Goal: Contribute content: Add original content to the website for others to see

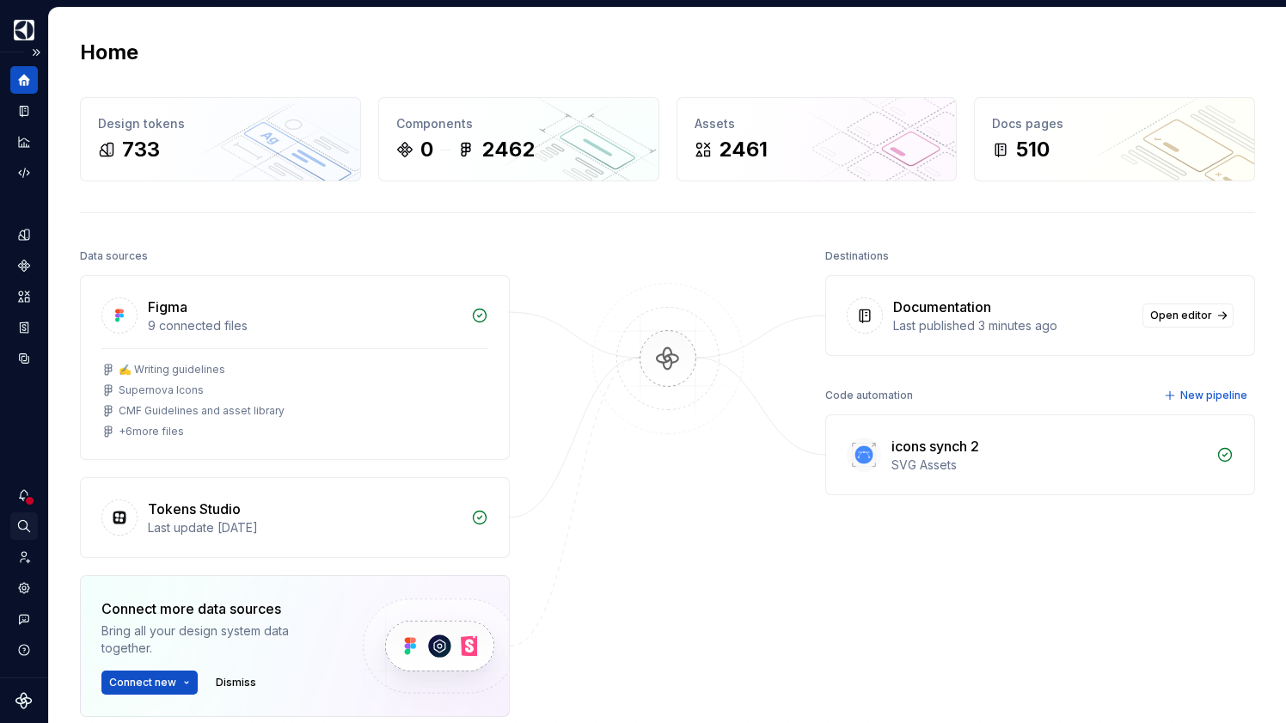
click at [24, 518] on div "Search ⌘K" at bounding box center [24, 527] width 28 height 28
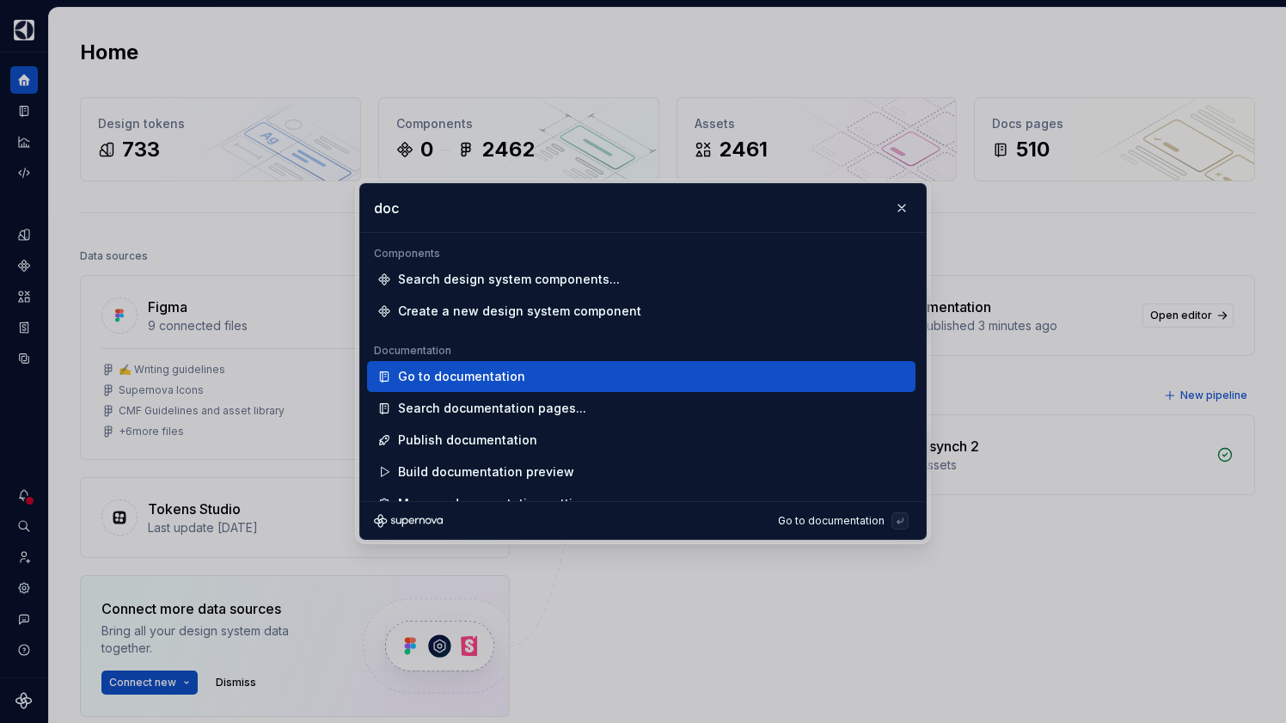
scroll to position [18, 0]
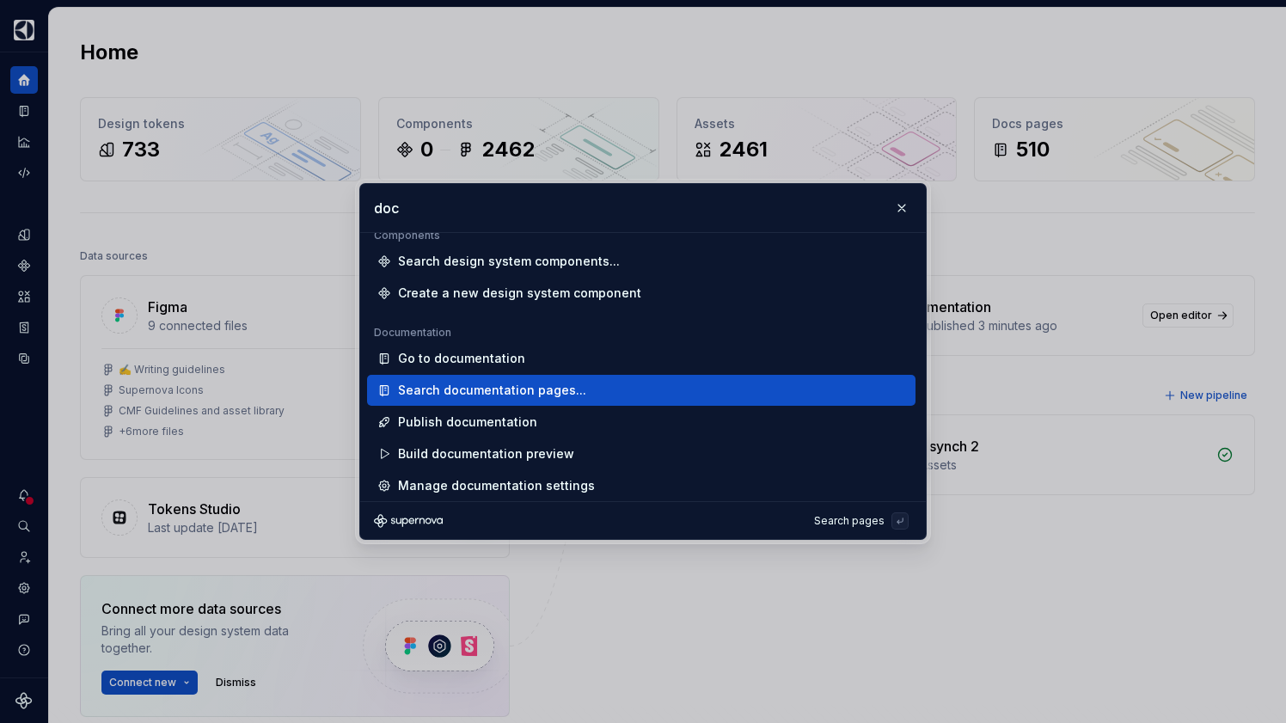
type input "doc"
click at [651, 385] on div "Search documentation pages..." at bounding box center [648, 390] width 500 height 17
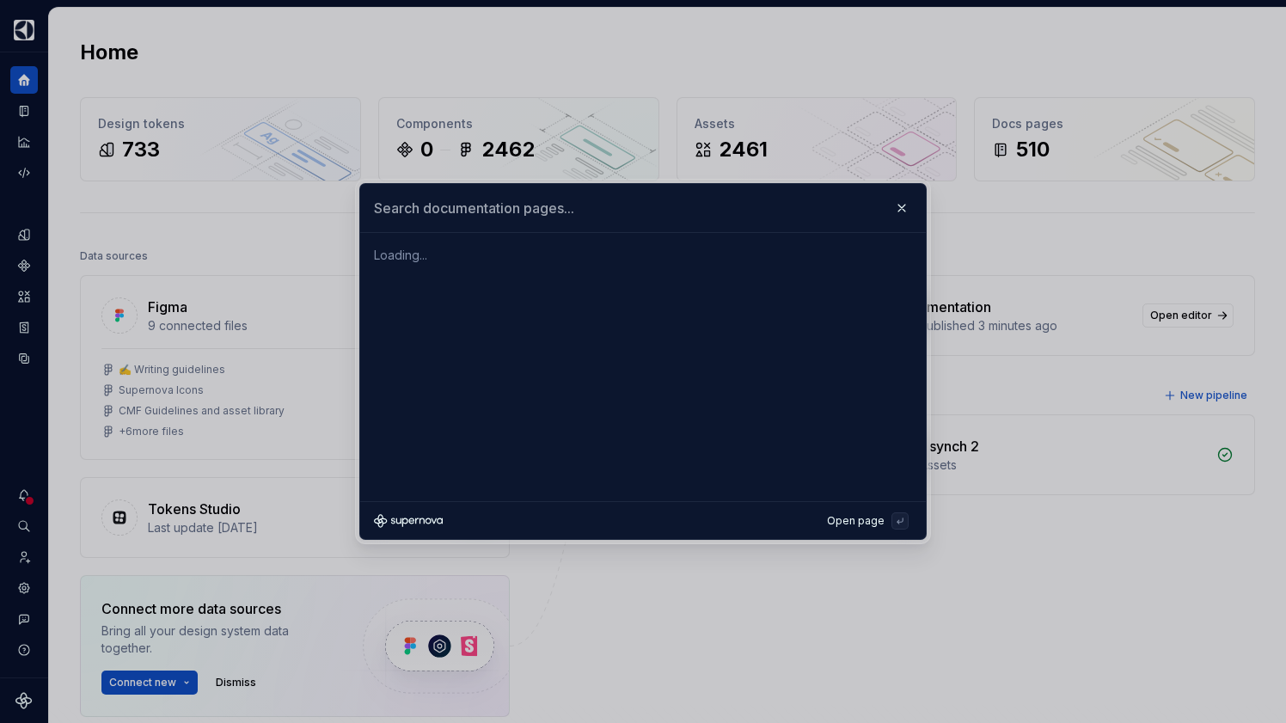
click at [562, 187] on input "text" at bounding box center [643, 208] width 566 height 48
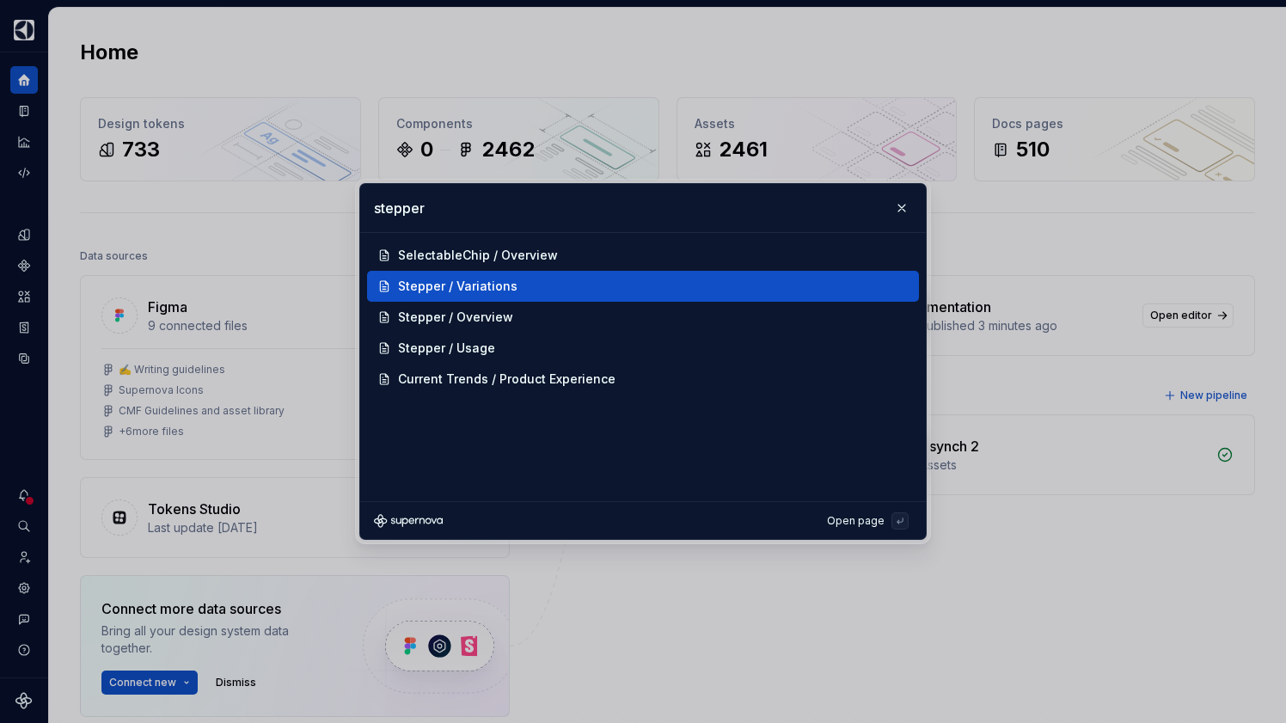
type input "stepper"
click at [573, 276] on div "Stepper / Variations" at bounding box center [643, 286] width 552 height 31
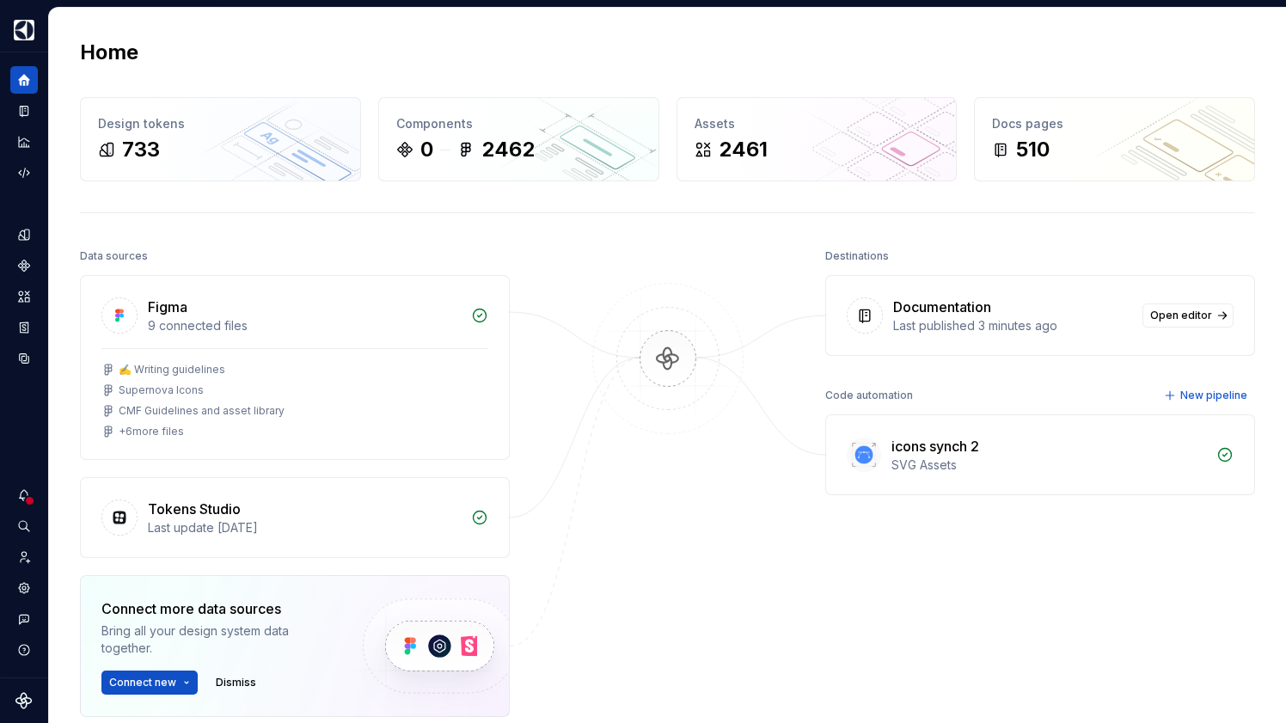
click at [483, 288] on div "Figma 9 connected files" at bounding box center [295, 312] width 428 height 72
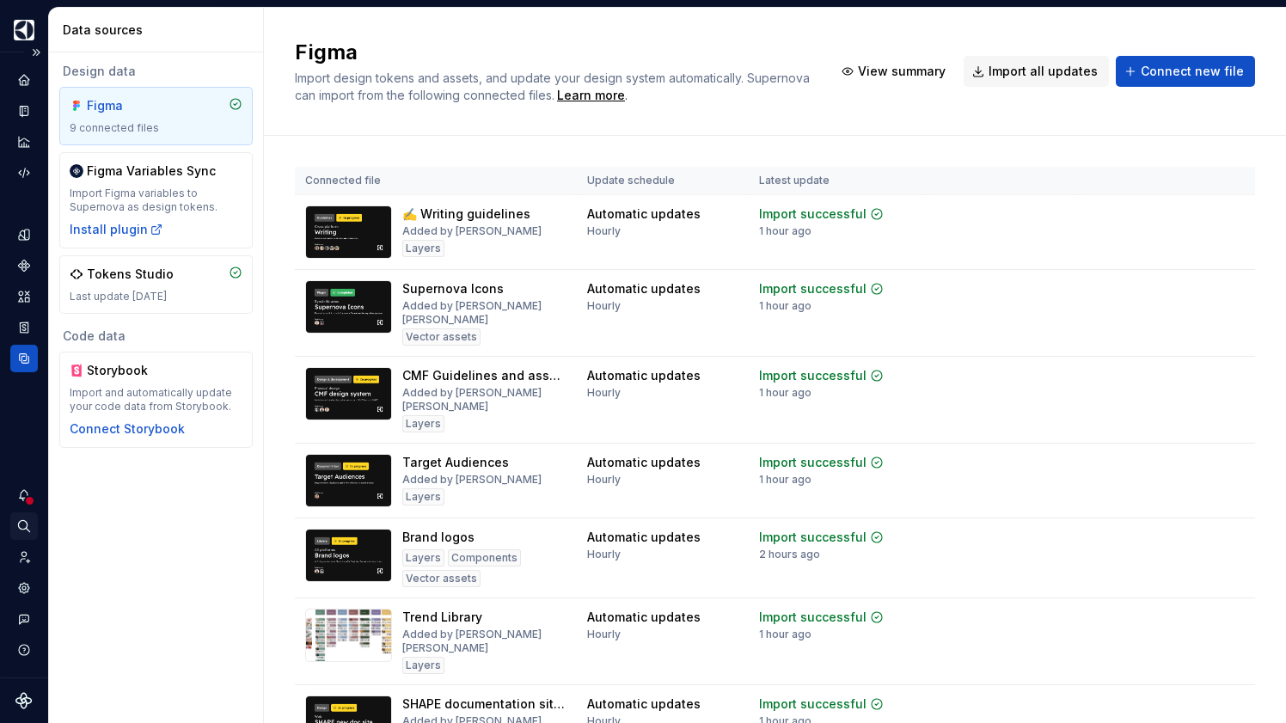
click at [21, 534] on div "Search ⌘K" at bounding box center [24, 527] width 28 height 28
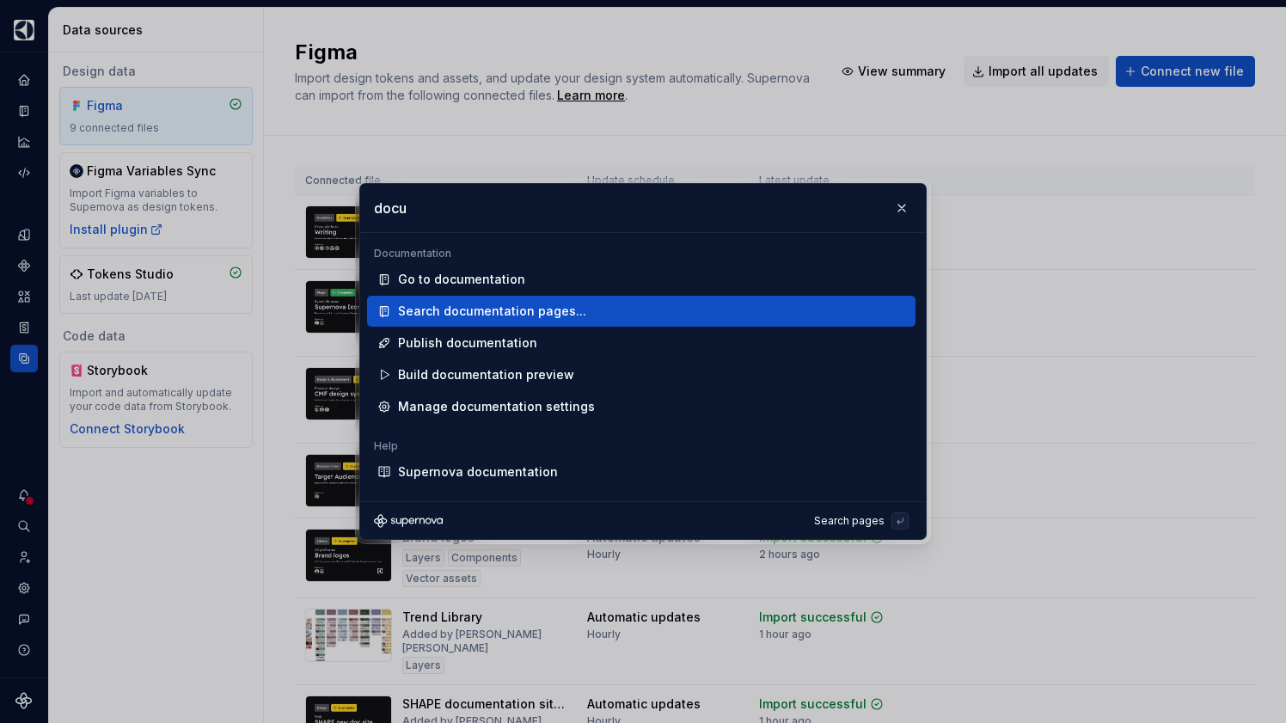
type input "docu"
click at [578, 309] on div "Search documentation pages..." at bounding box center [648, 311] width 500 height 17
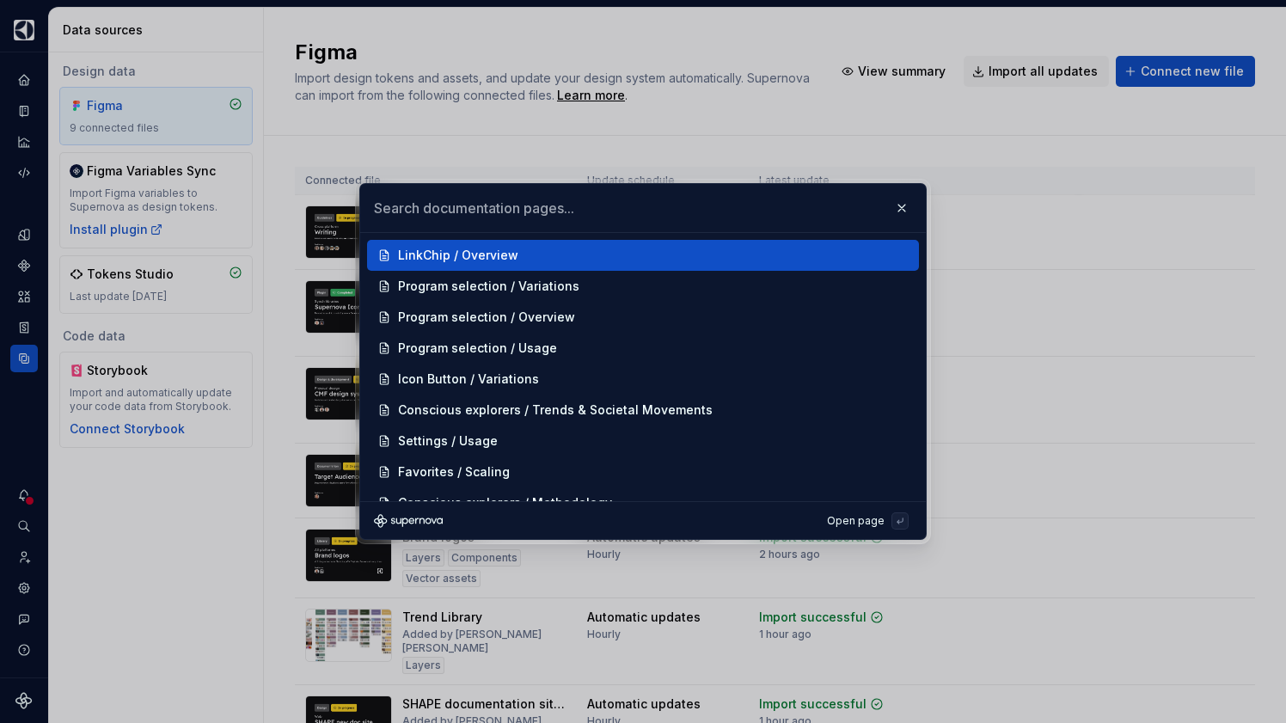
click at [523, 213] on input "text" at bounding box center [643, 208] width 566 height 48
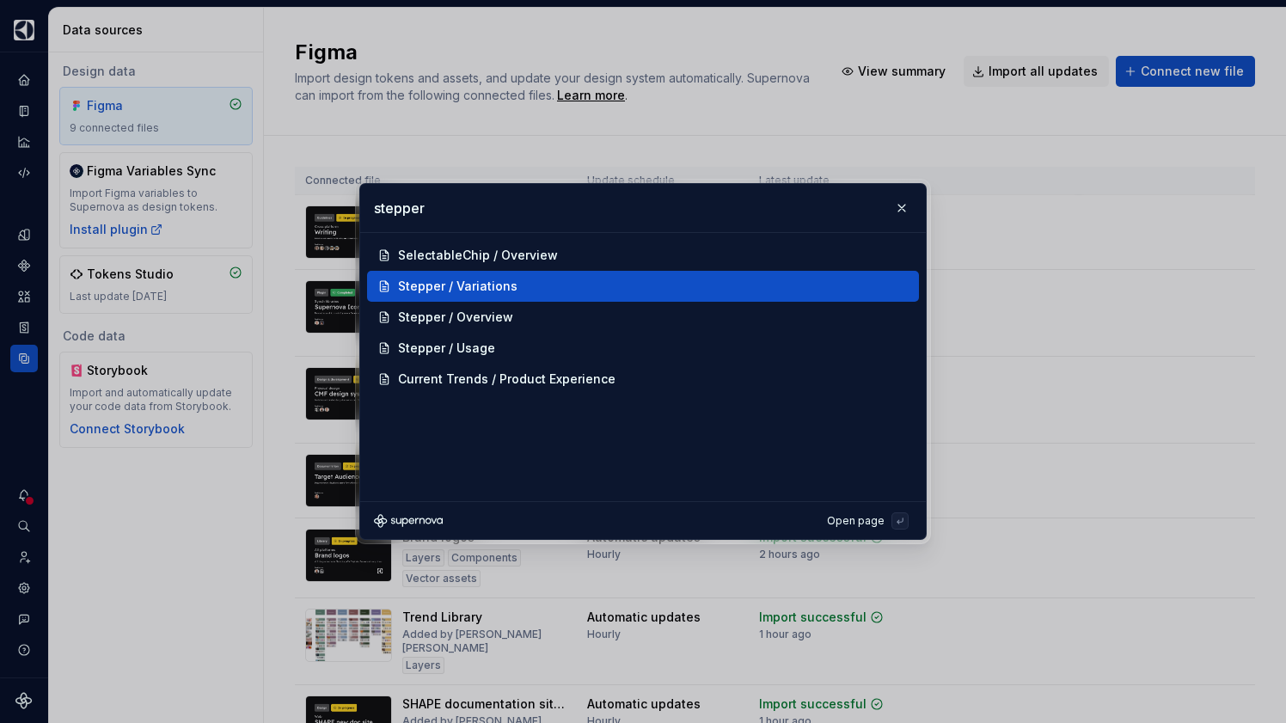
type input "stepper"
click at [502, 284] on div "Stepper / Variations" at bounding box center [458, 286] width 120 height 17
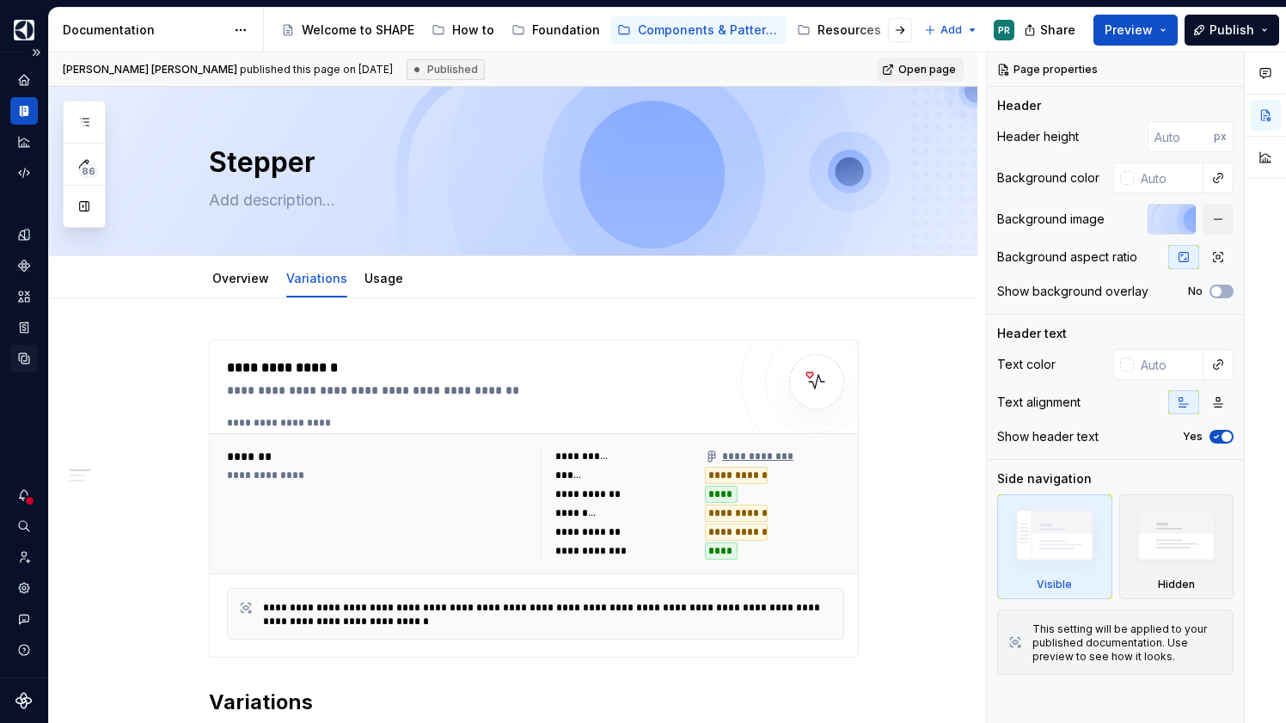
click at [27, 354] on icon "Data sources" at bounding box center [24, 358] width 10 height 10
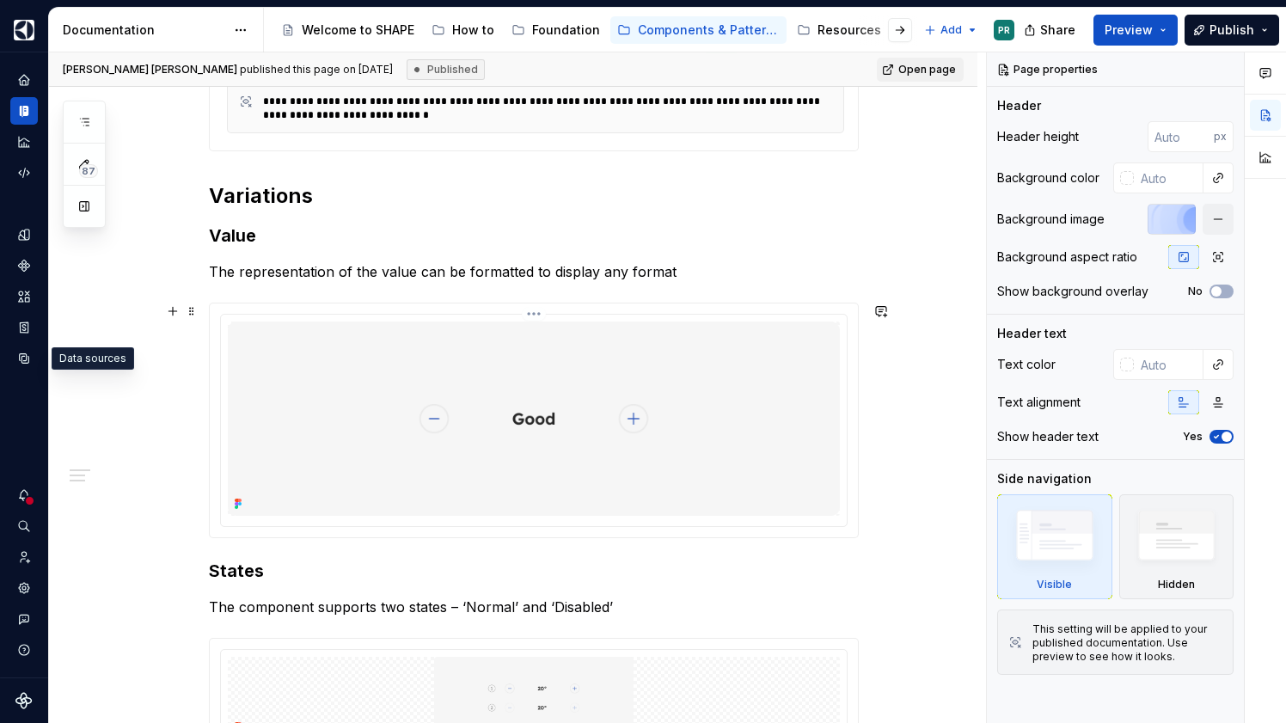
scroll to position [503, 0]
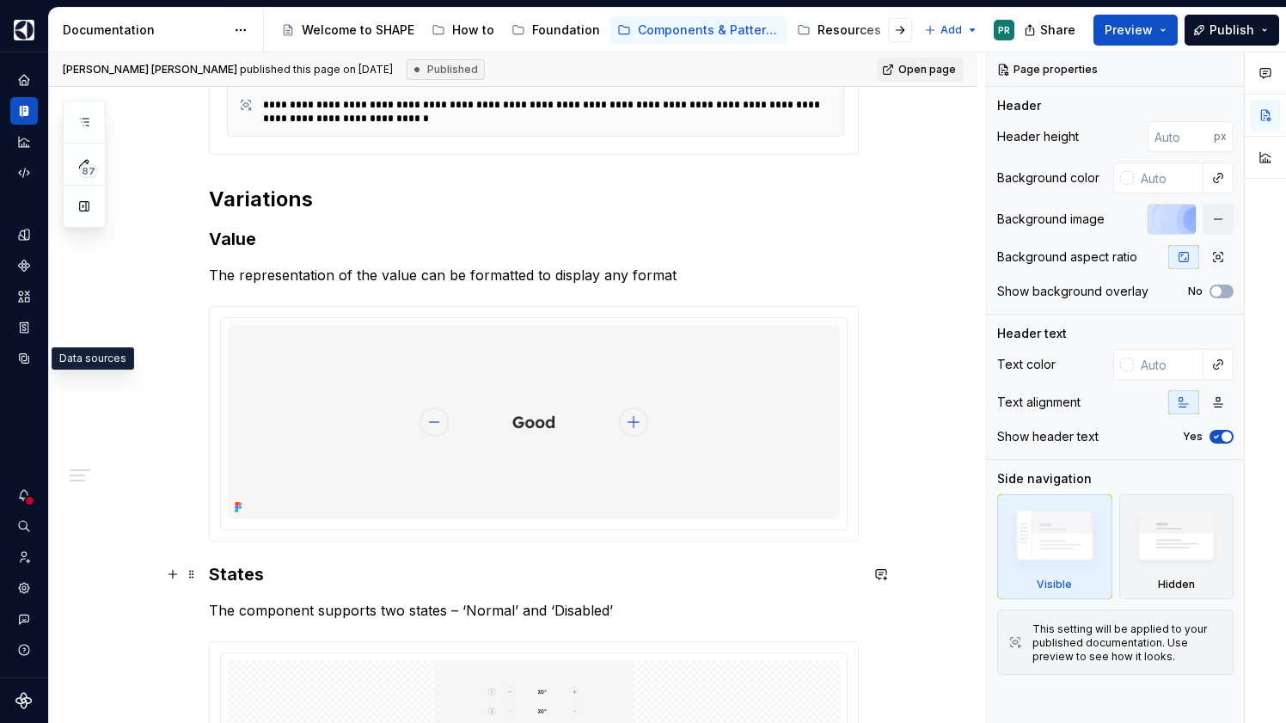
click at [215, 575] on h3 "States" at bounding box center [534, 574] width 650 height 24
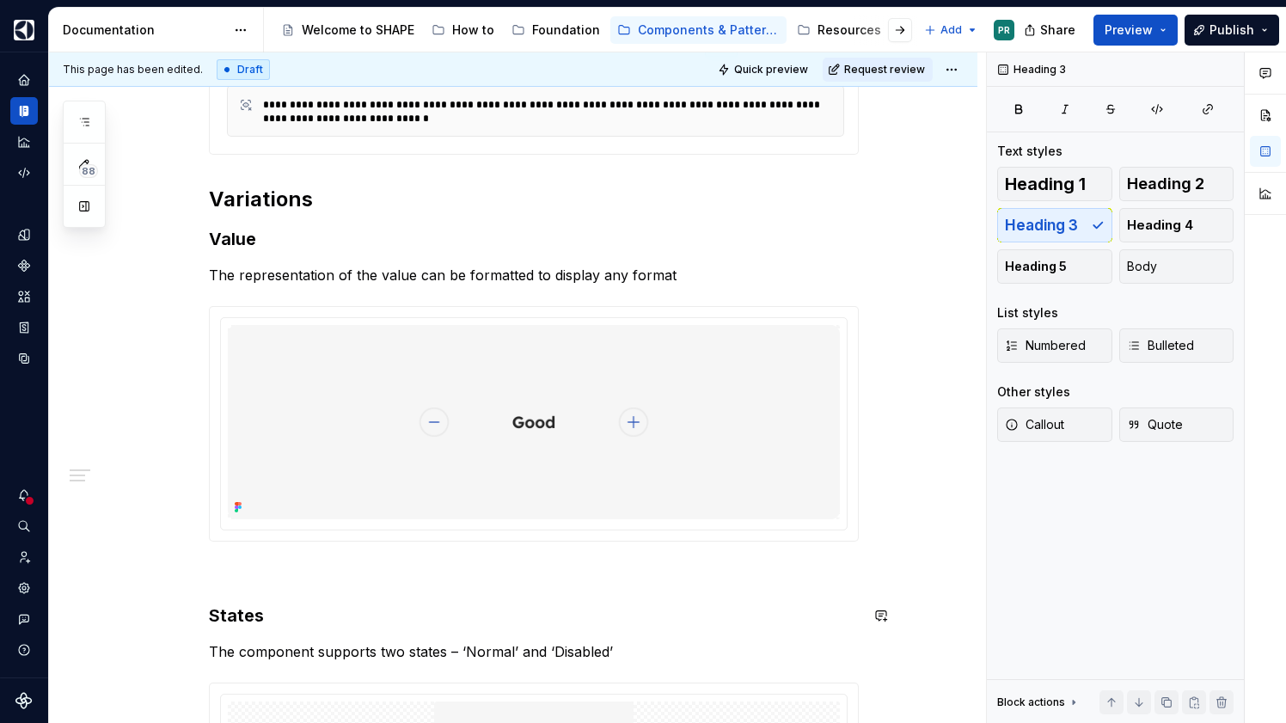
type textarea "*"
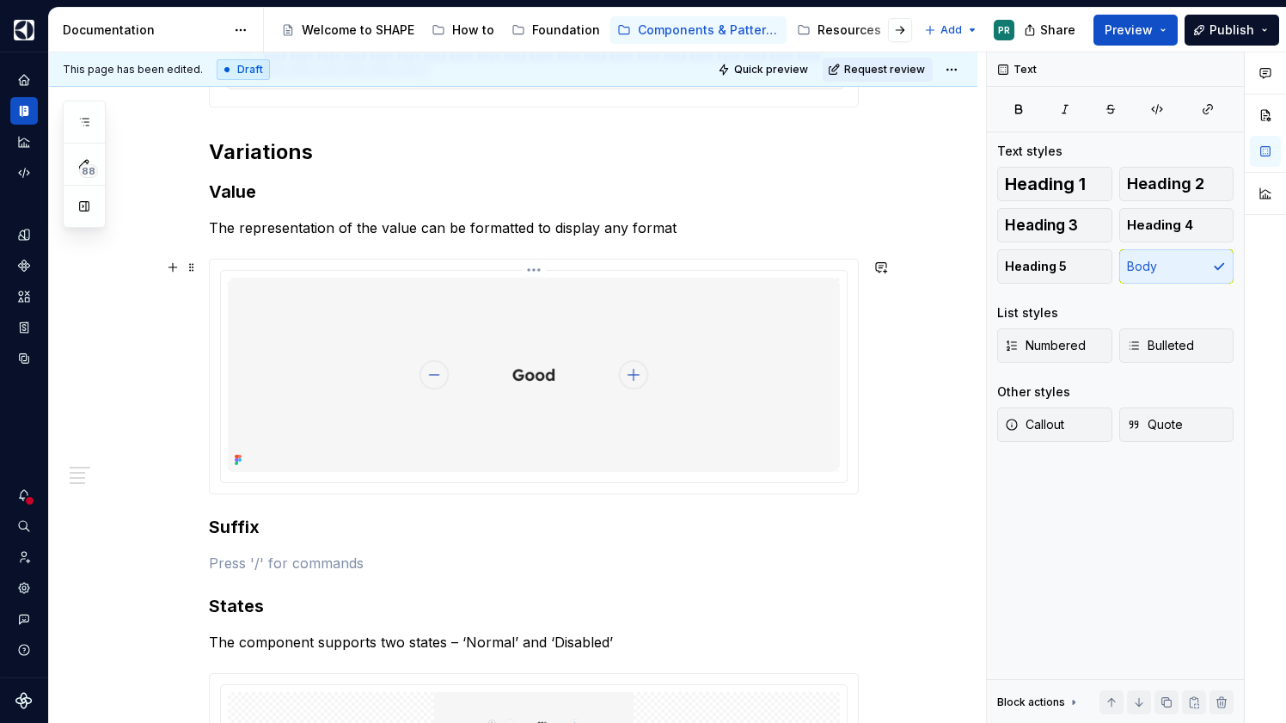
scroll to position [549, 0]
click at [267, 199] on h3 "Value" at bounding box center [534, 193] width 650 height 24
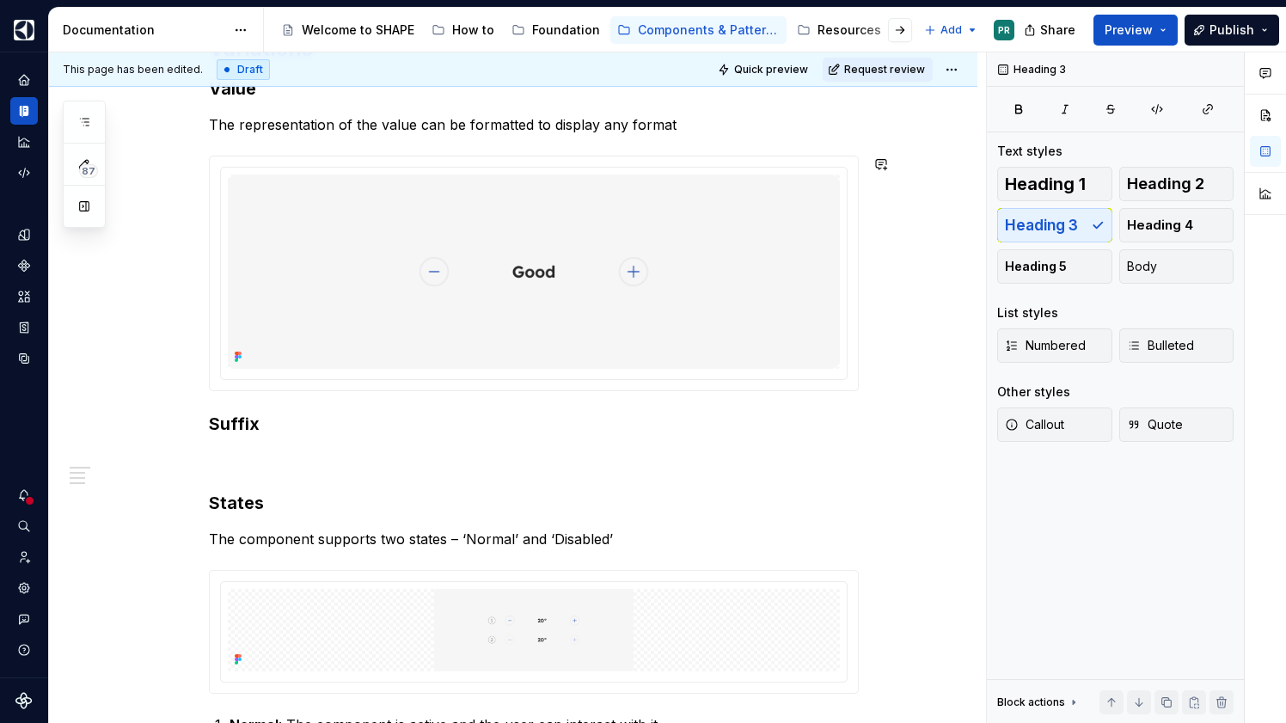
scroll to position [654, 0]
click at [285, 451] on p at bounding box center [534, 459] width 650 height 21
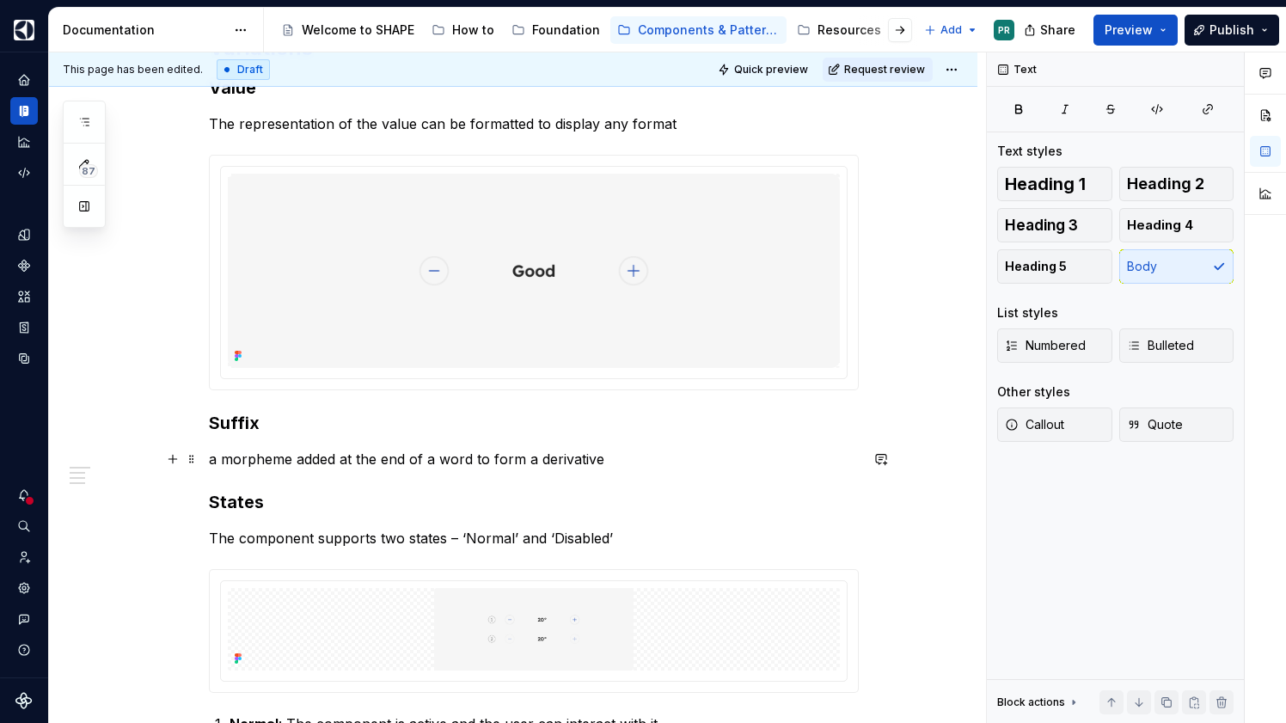
click at [459, 461] on p "a morpheme added at the end of a word to form a derivative" at bounding box center [534, 459] width 650 height 21
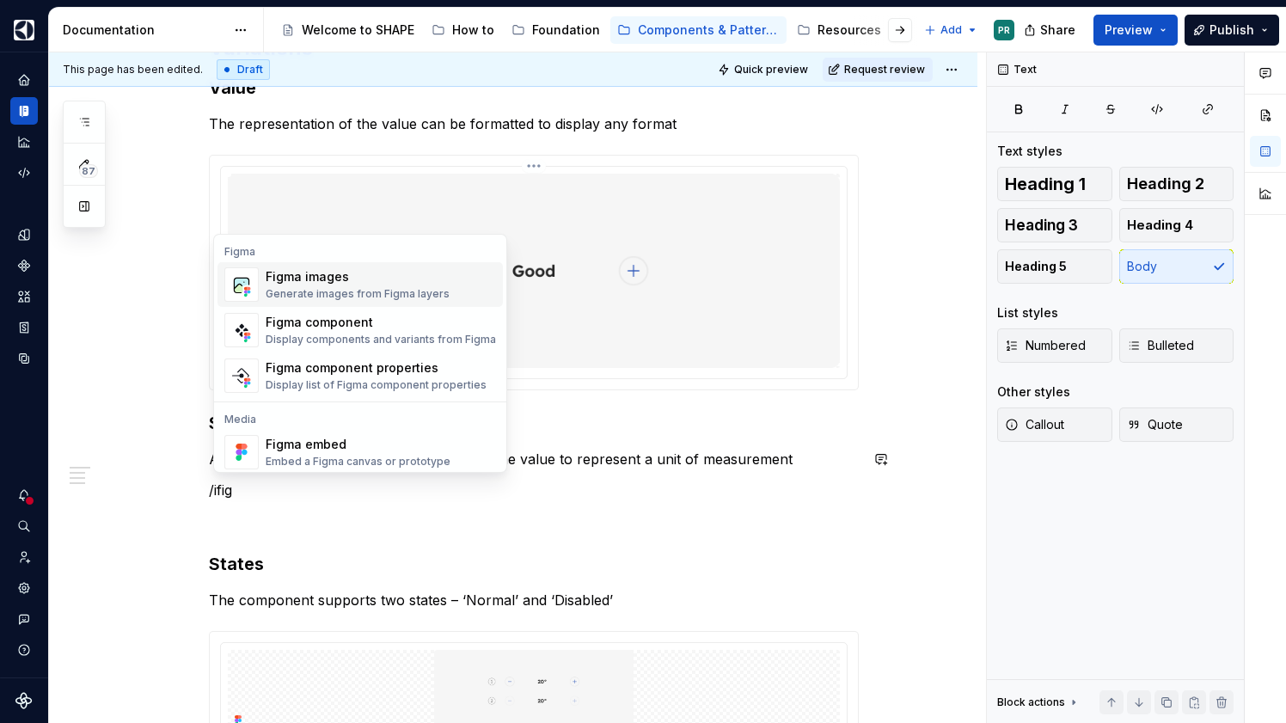
click at [343, 281] on div "Figma images" at bounding box center [358, 276] width 184 height 17
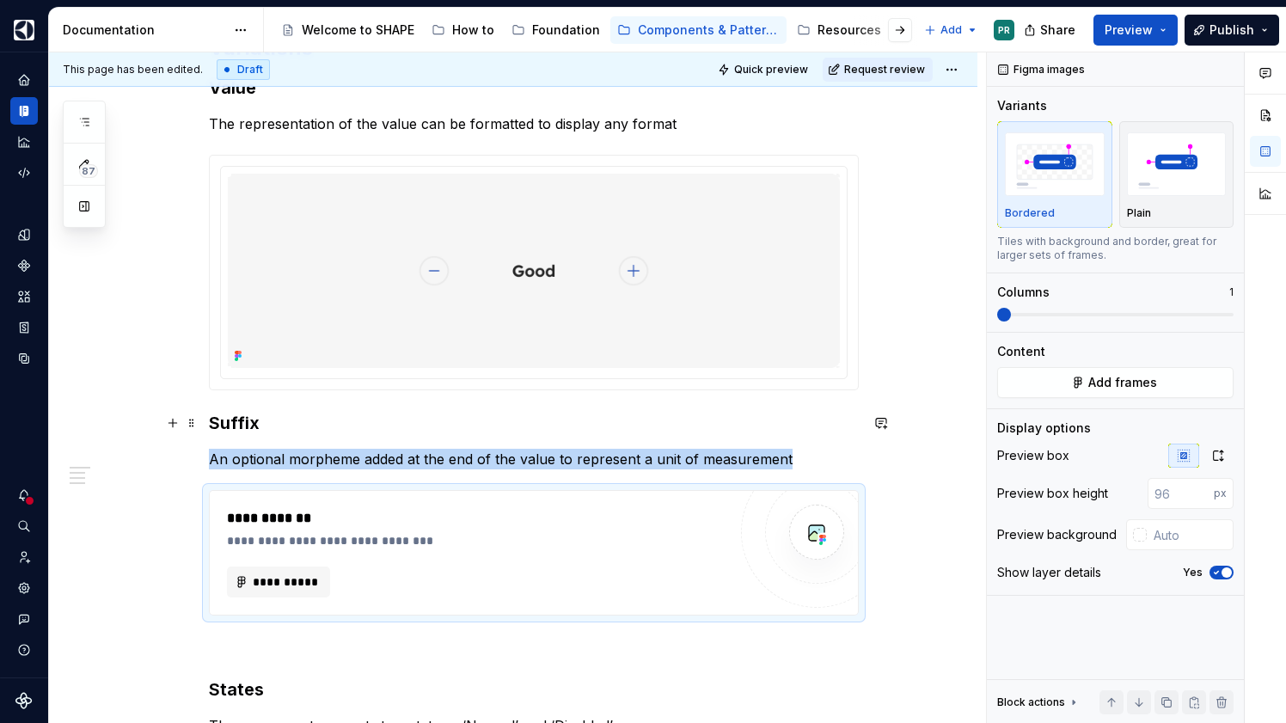
type textarea "*"
click at [306, 579] on span "**********" at bounding box center [285, 582] width 67 height 17
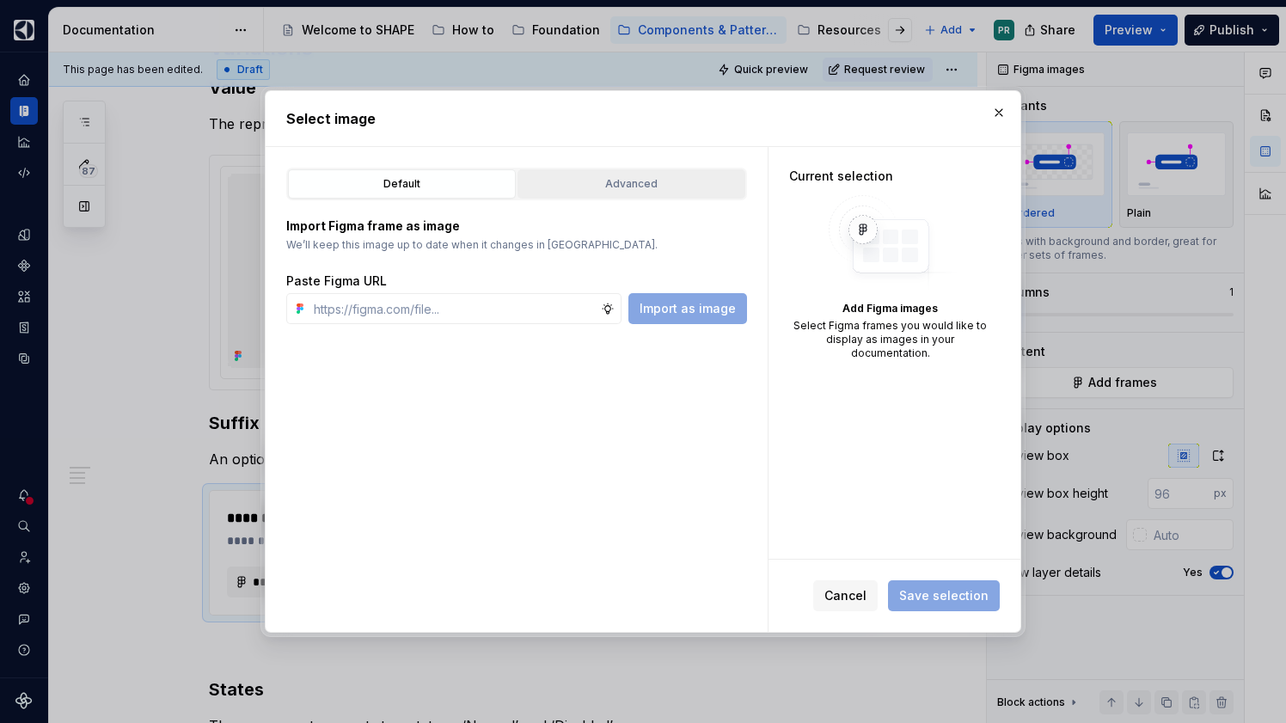
click at [679, 181] on div "Advanced" at bounding box center [632, 183] width 216 height 17
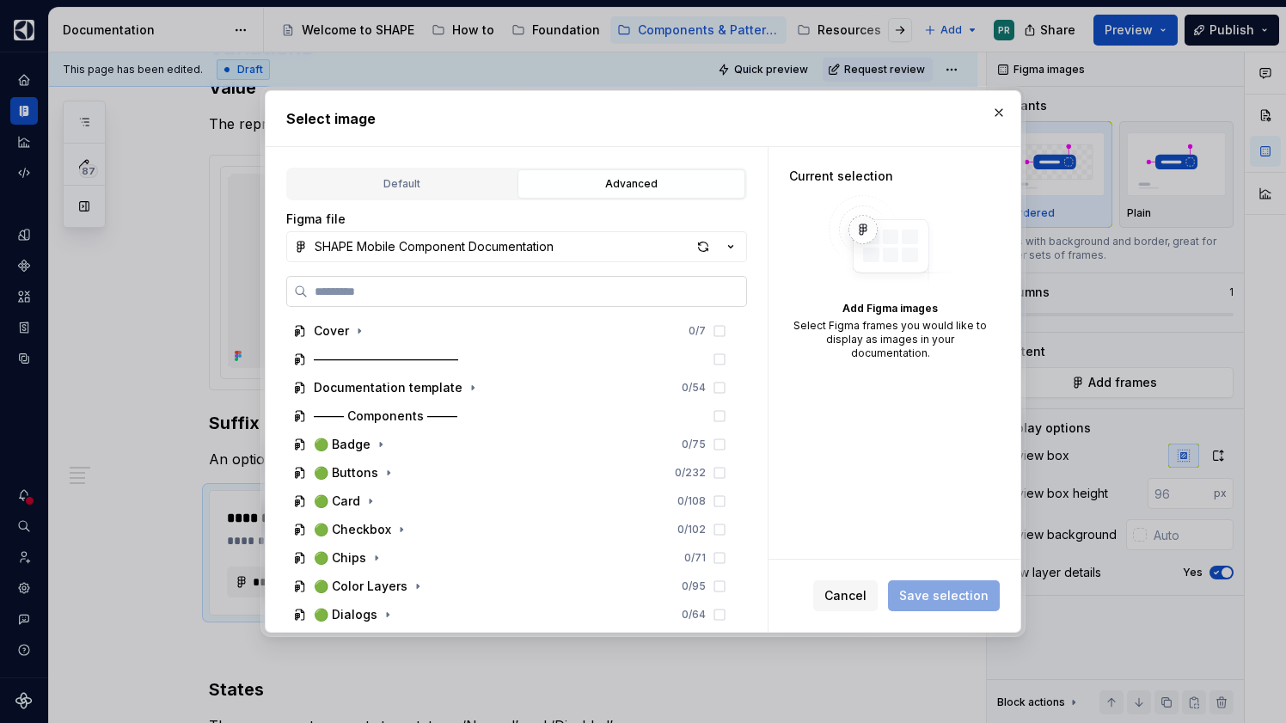
paste input "**********"
type input "**********"
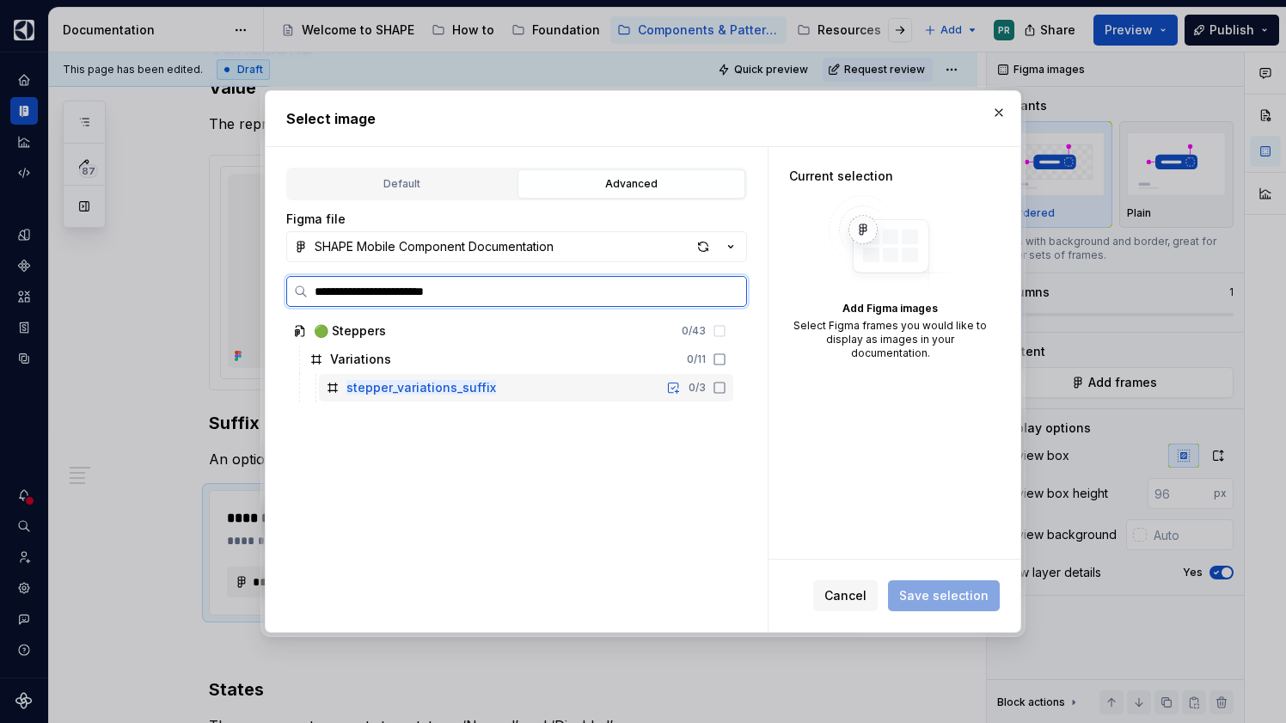
click at [586, 393] on div "stepper_variations_suffix 0 / 3" at bounding box center [526, 388] width 414 height 28
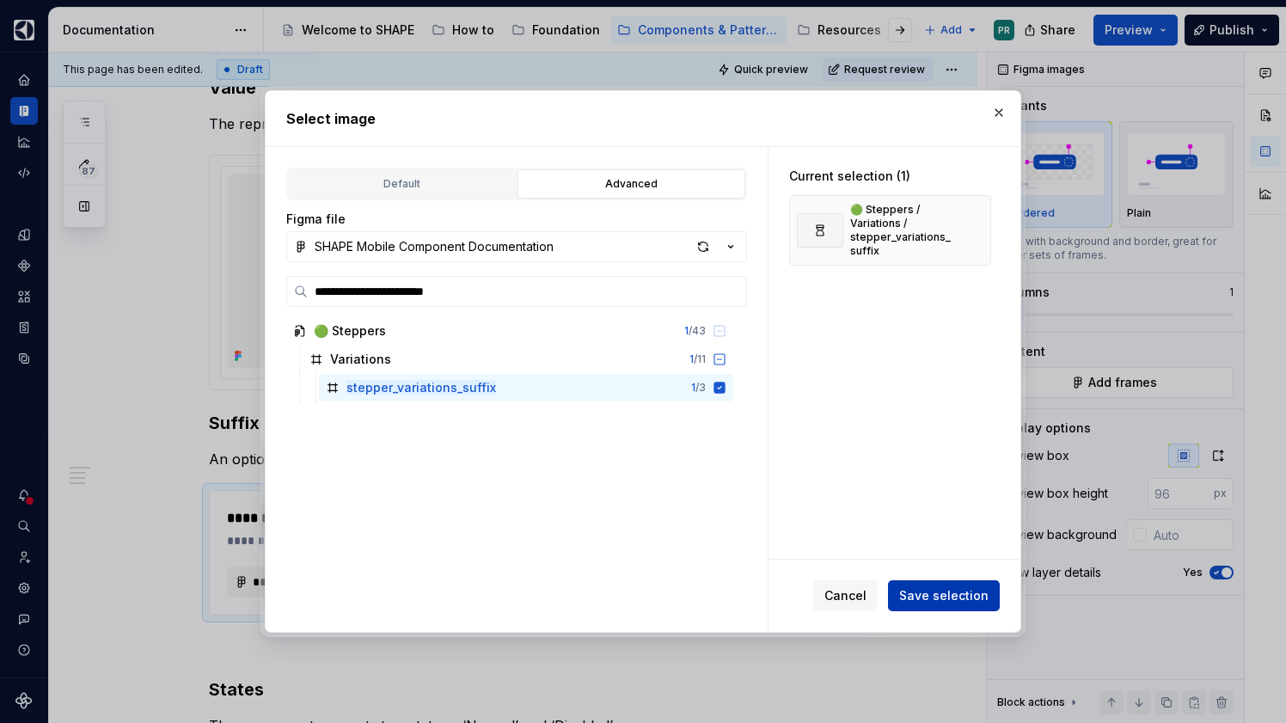
click at [977, 587] on span "Save selection" at bounding box center [943, 595] width 89 height 17
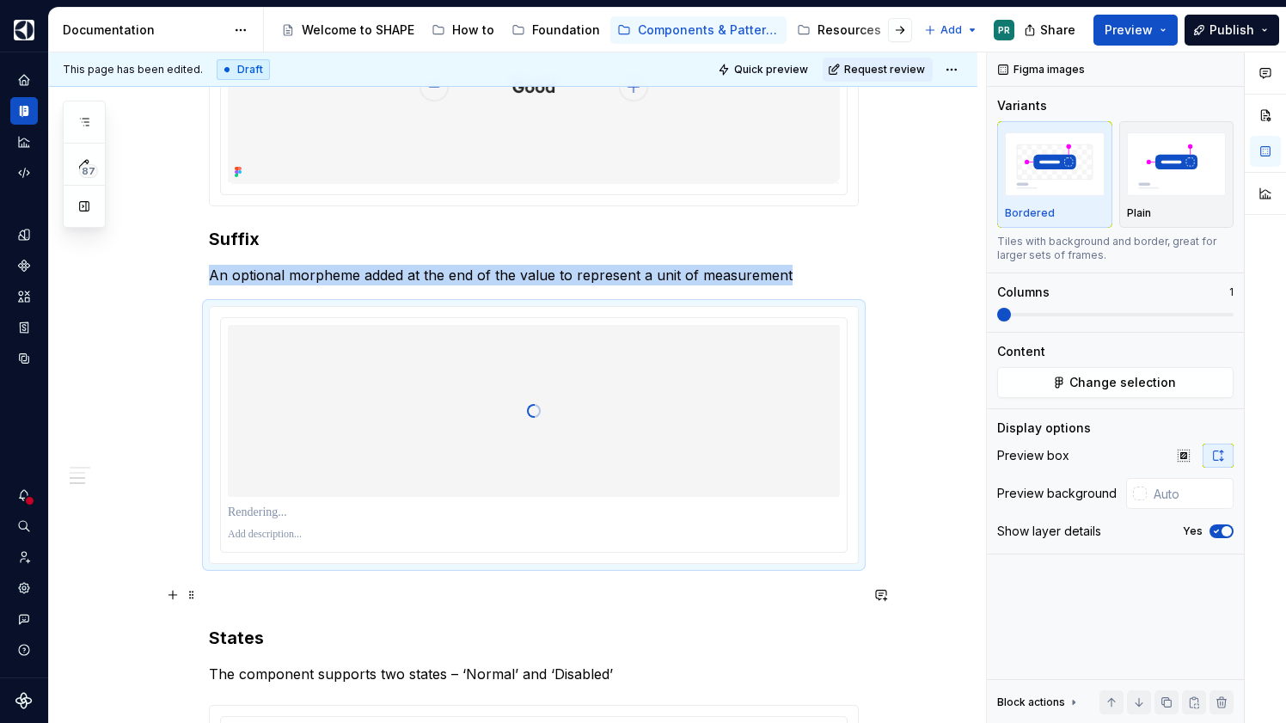
scroll to position [842, 0]
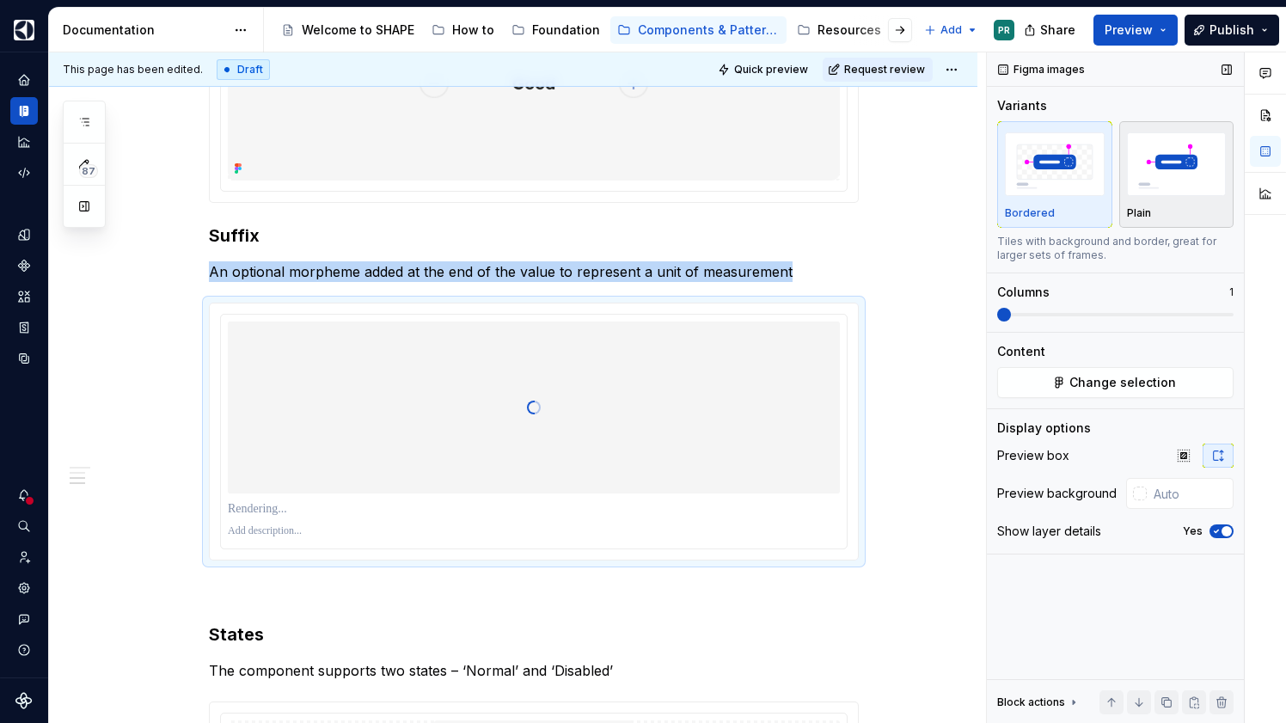
click at [1188, 199] on div "button" at bounding box center [1177, 164] width 100 height 71
click at [1217, 537] on button "Yes" at bounding box center [1222, 532] width 24 height 14
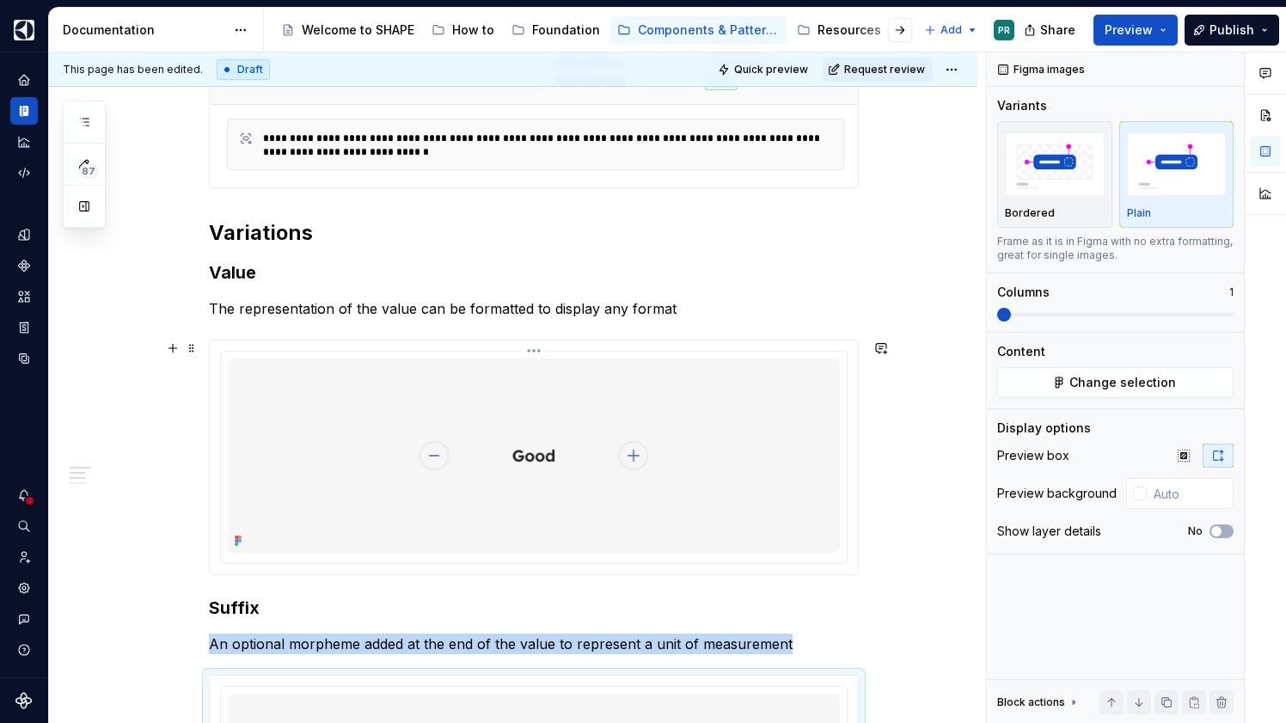
scroll to position [455, 0]
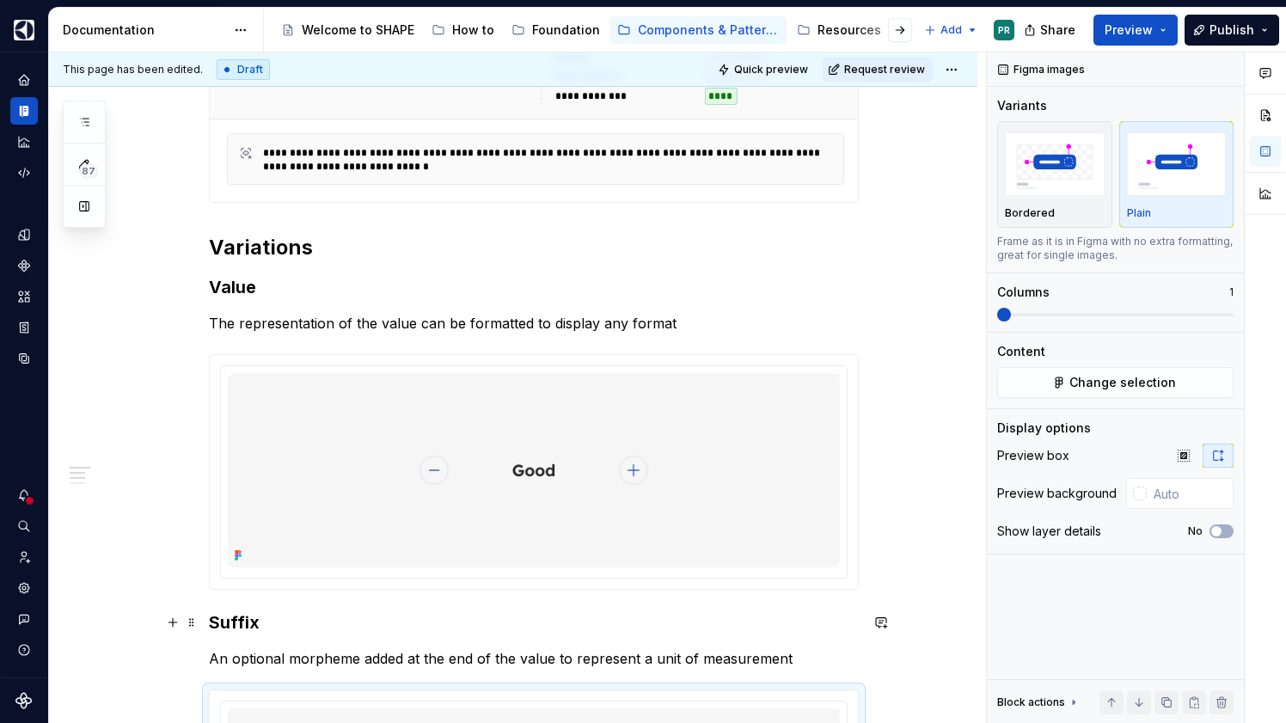
click at [215, 611] on h3 "Suffix" at bounding box center [534, 623] width 650 height 24
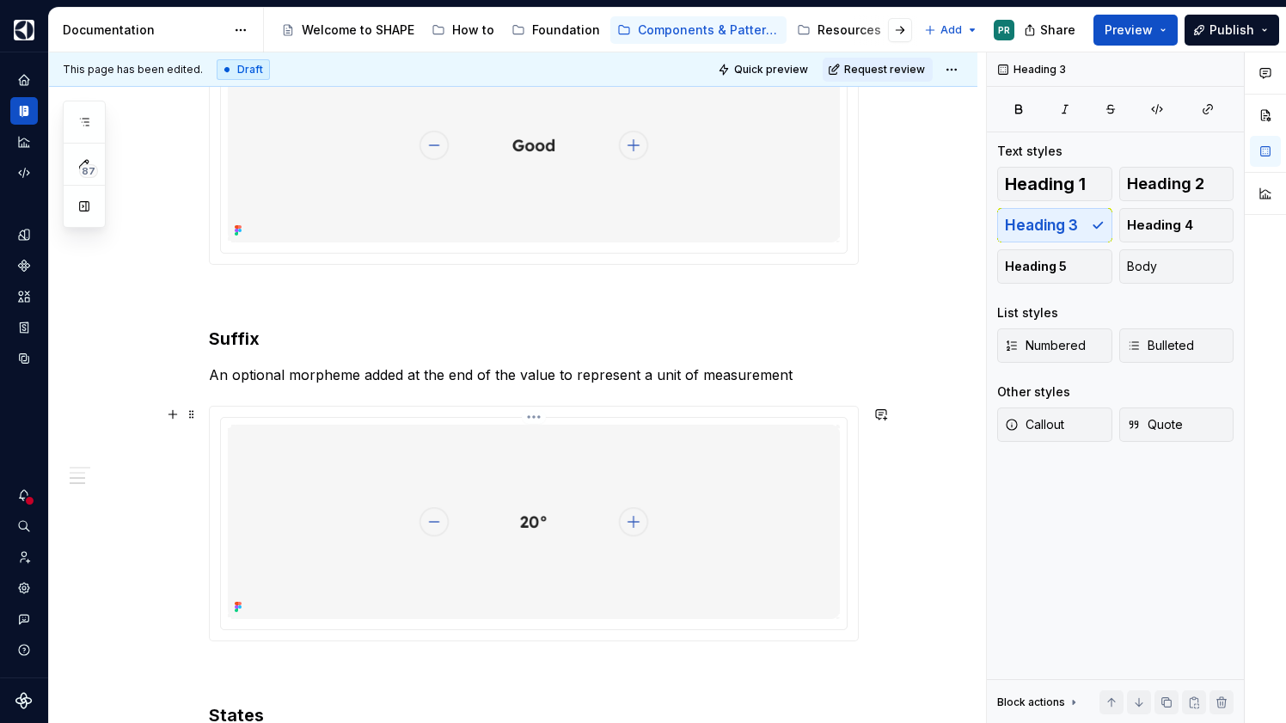
scroll to position [1039, 0]
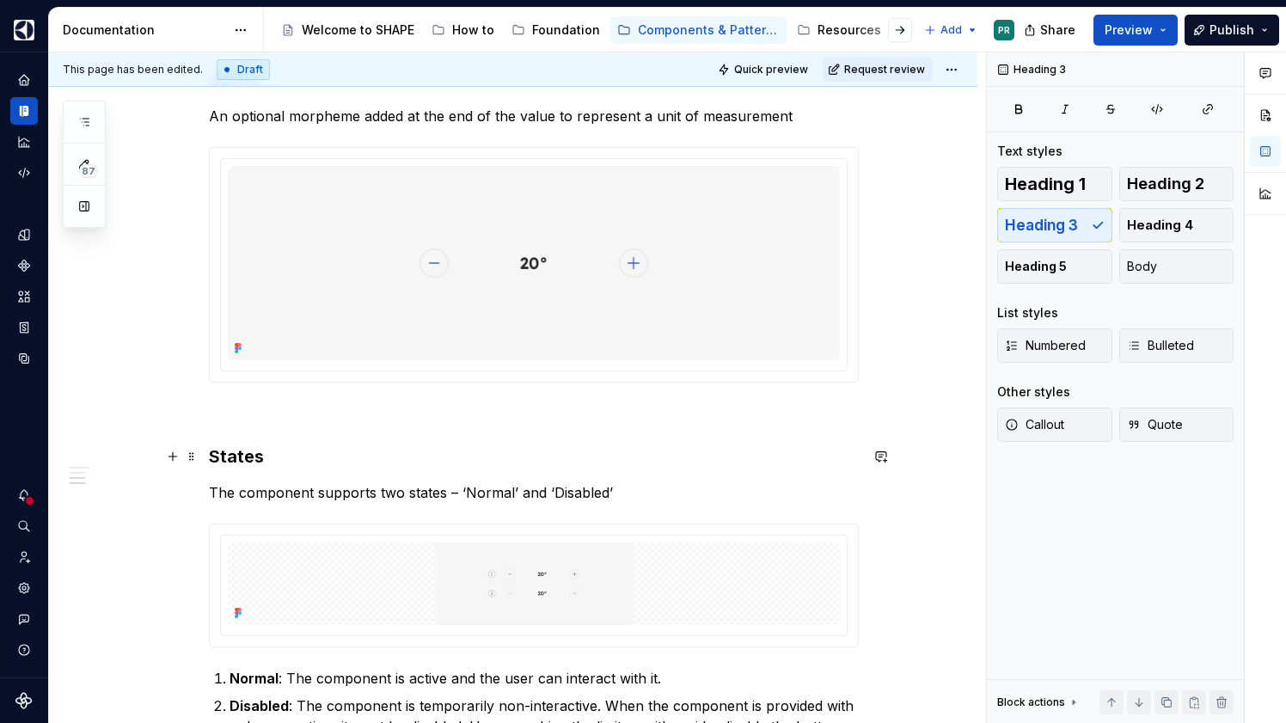
click at [217, 454] on h3 "States" at bounding box center [534, 457] width 650 height 24
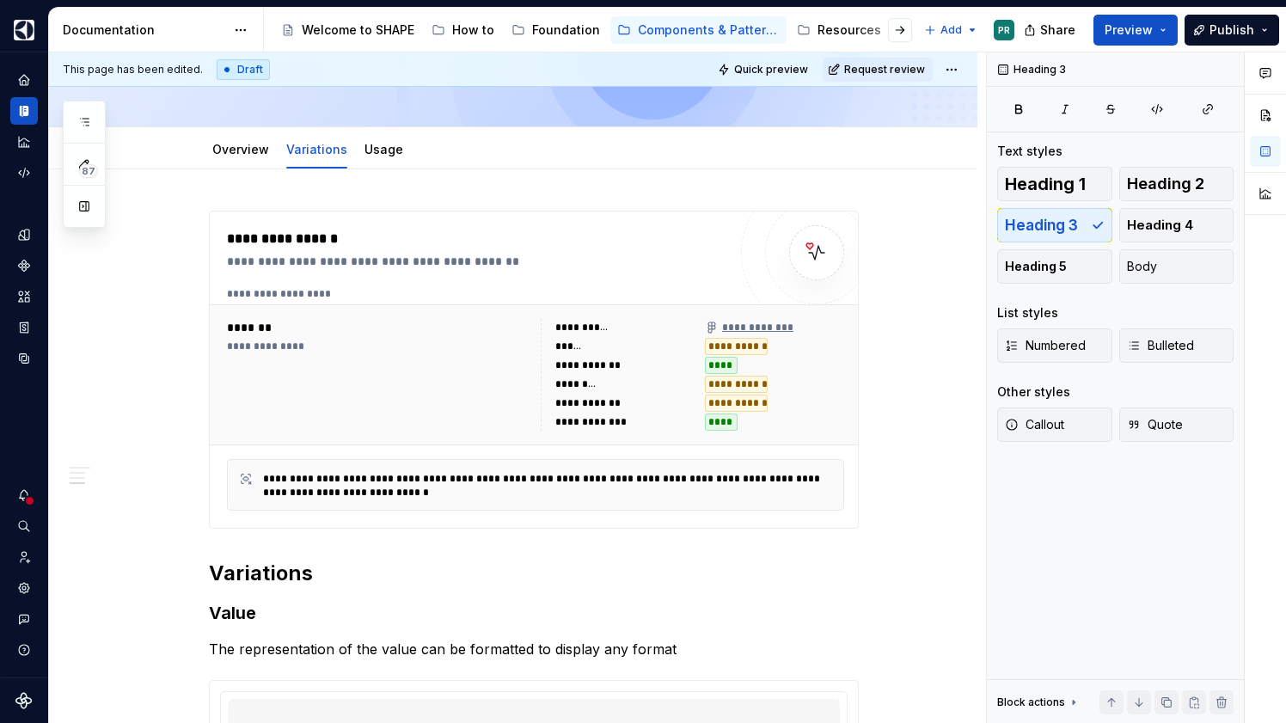
scroll to position [0, 0]
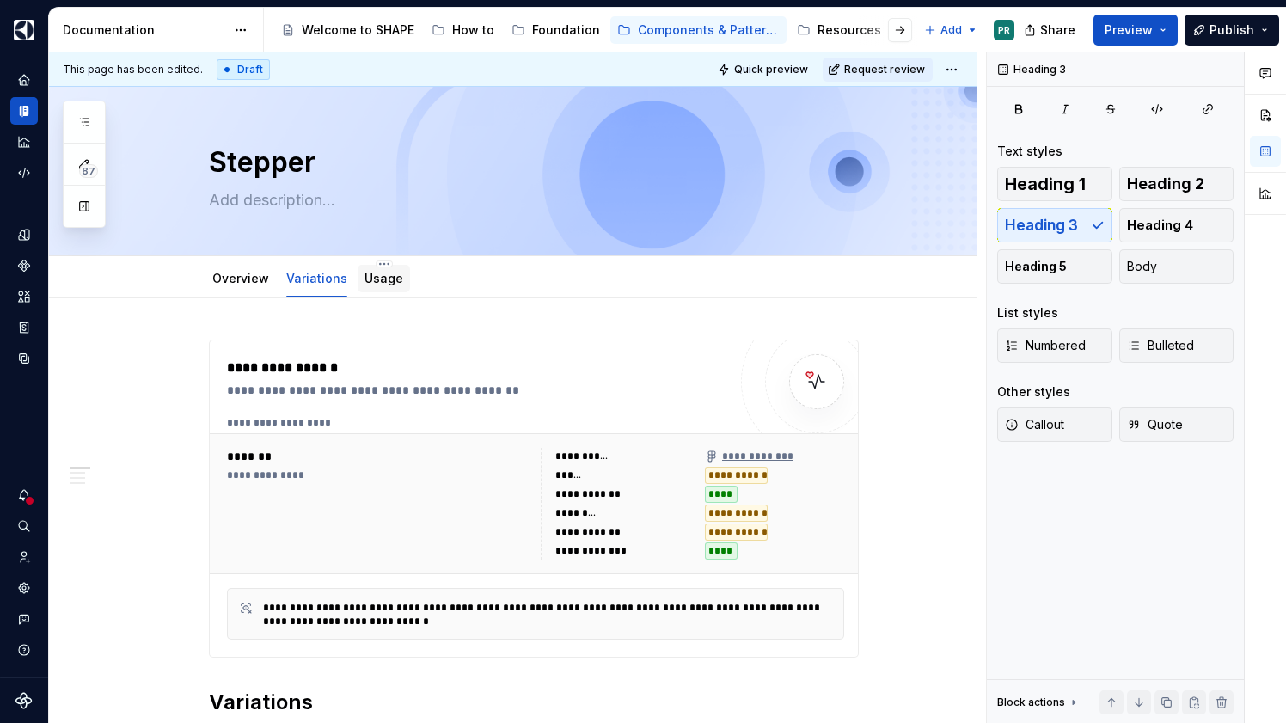
click at [384, 273] on link "Usage" at bounding box center [384, 278] width 39 height 15
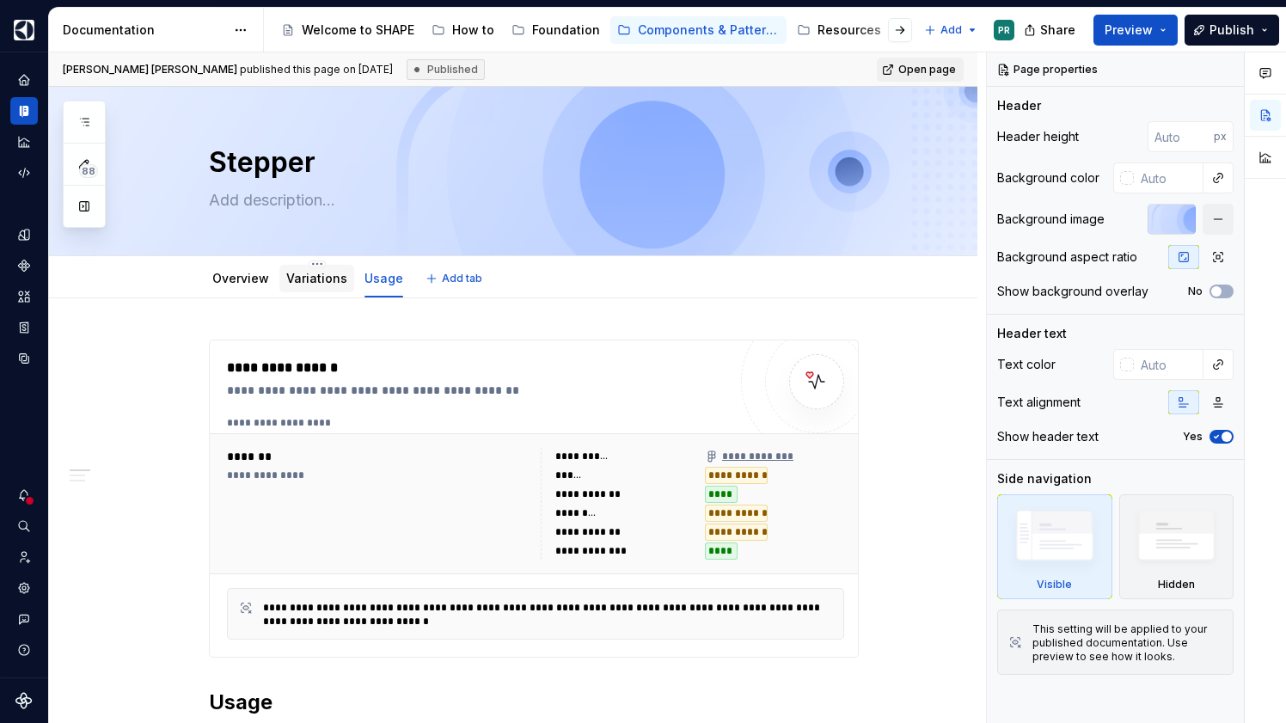
click at [304, 285] on link "Variations" at bounding box center [316, 278] width 61 height 15
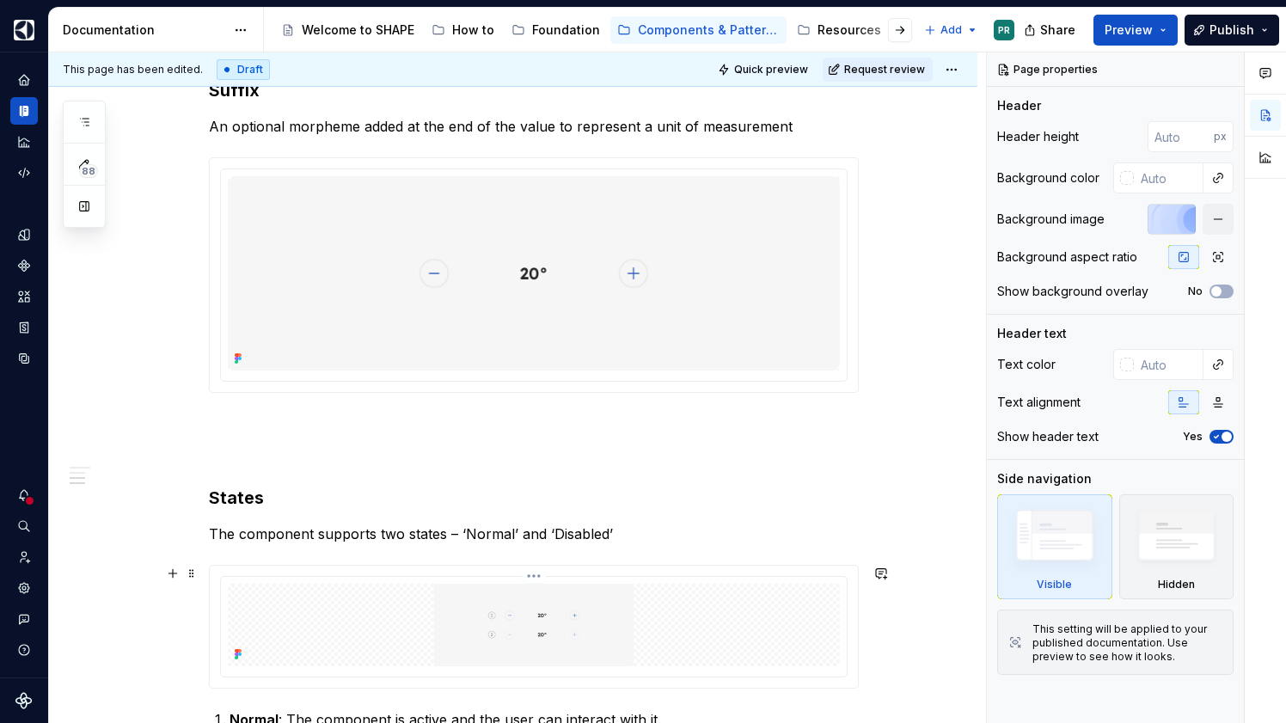
scroll to position [1063, 0]
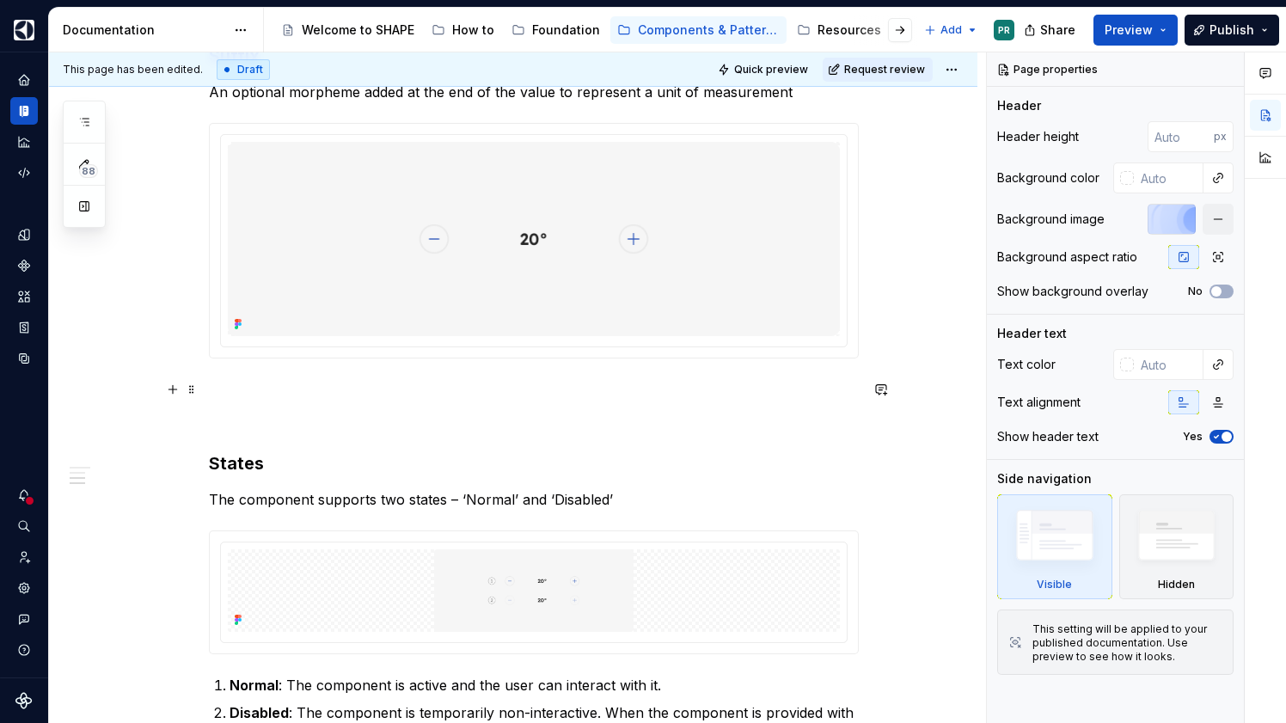
click at [262, 412] on p at bounding box center [534, 420] width 650 height 21
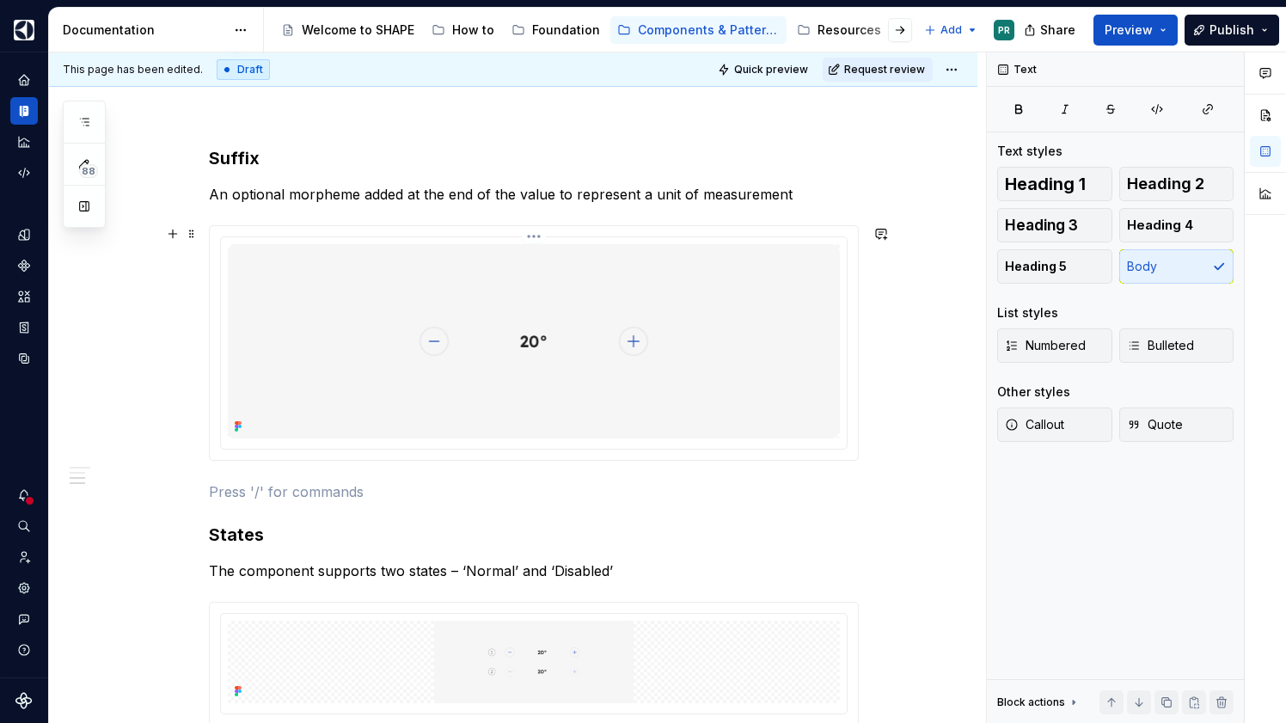
scroll to position [0, 0]
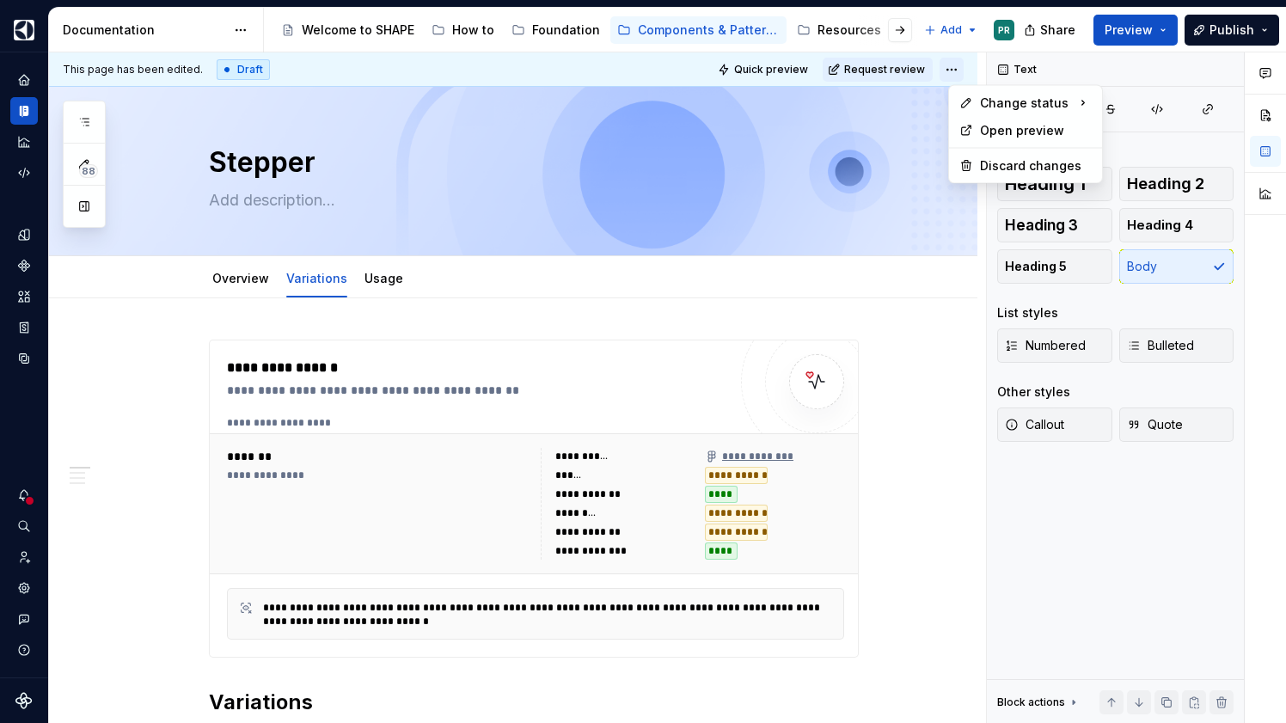
click at [955, 71] on html "SHAPE Design System PR Dataset AGNOSTIC Documentation Accessibility guide for t…" at bounding box center [643, 361] width 1286 height 723
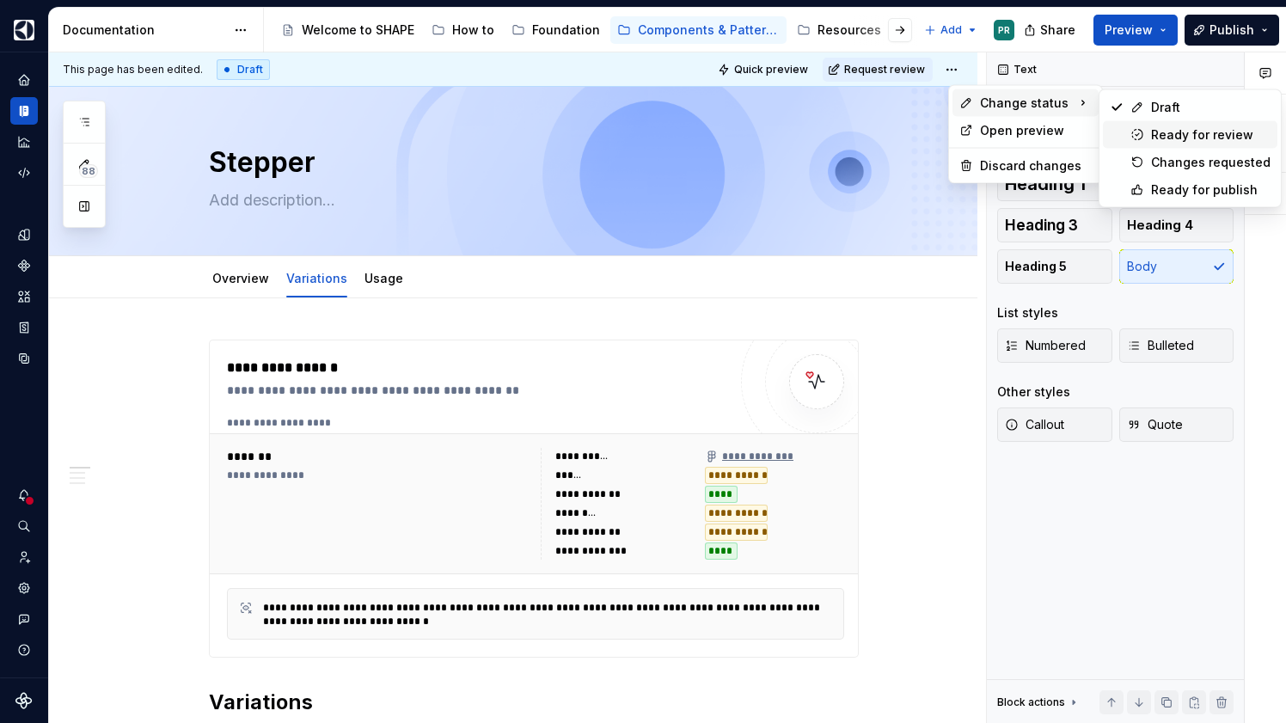
click at [1235, 139] on div "Ready for review" at bounding box center [1211, 134] width 120 height 17
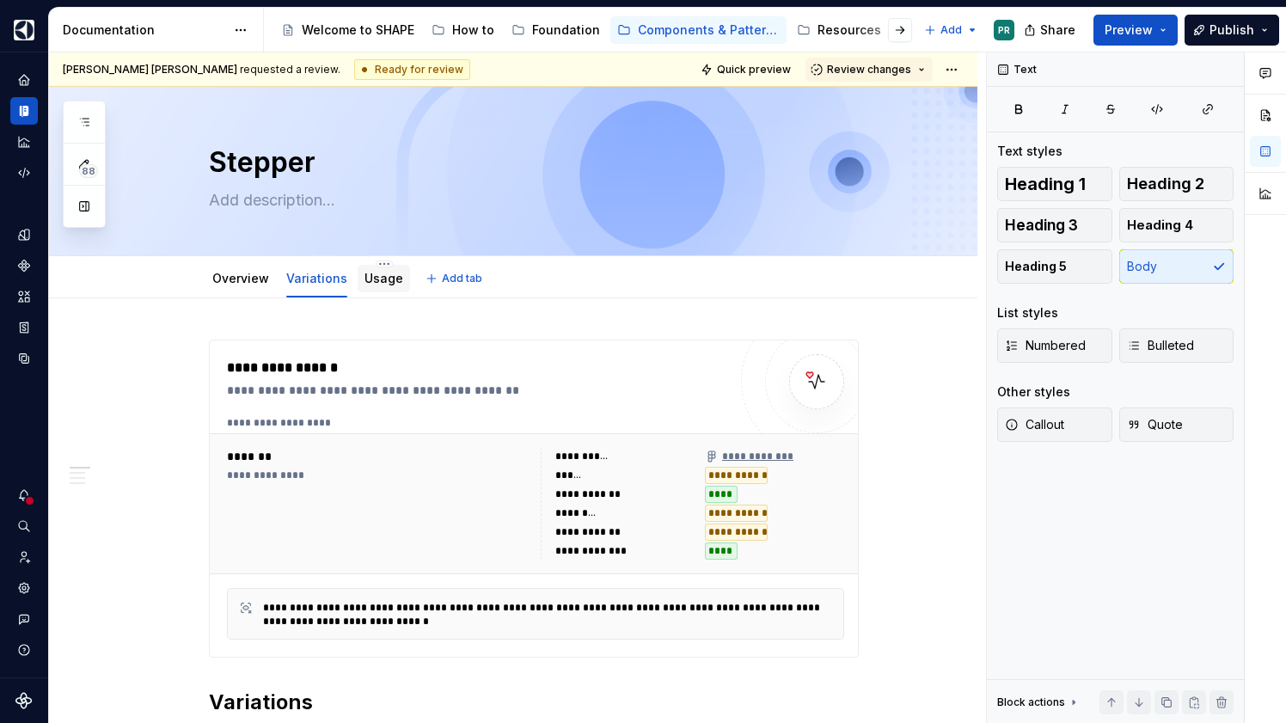
click at [376, 282] on link "Usage" at bounding box center [384, 278] width 39 height 15
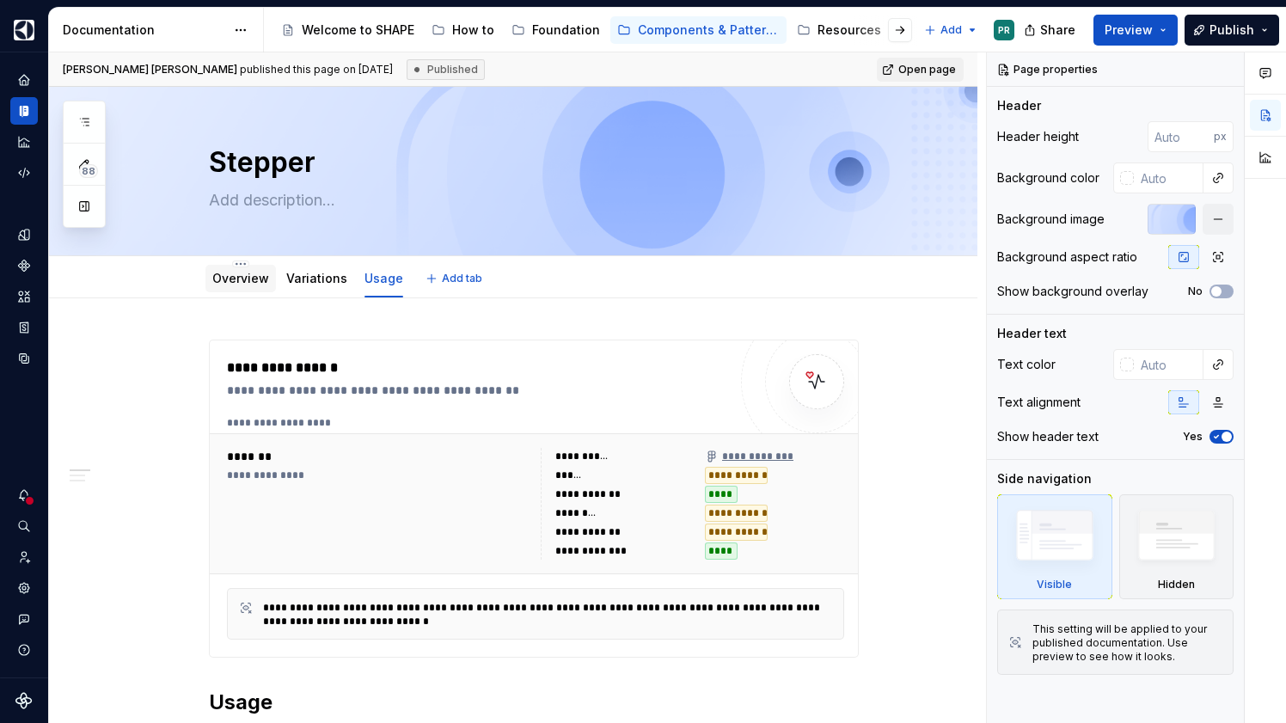
click at [238, 285] on link "Overview" at bounding box center [240, 278] width 57 height 15
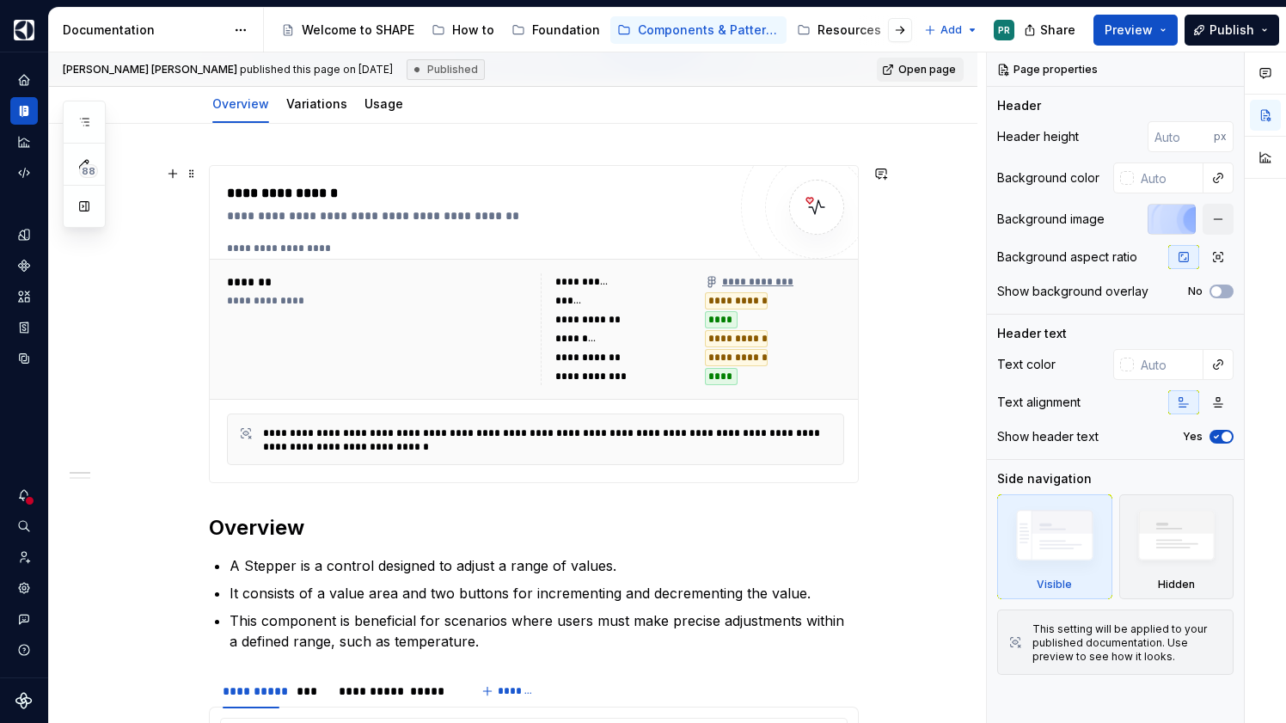
scroll to position [166, 0]
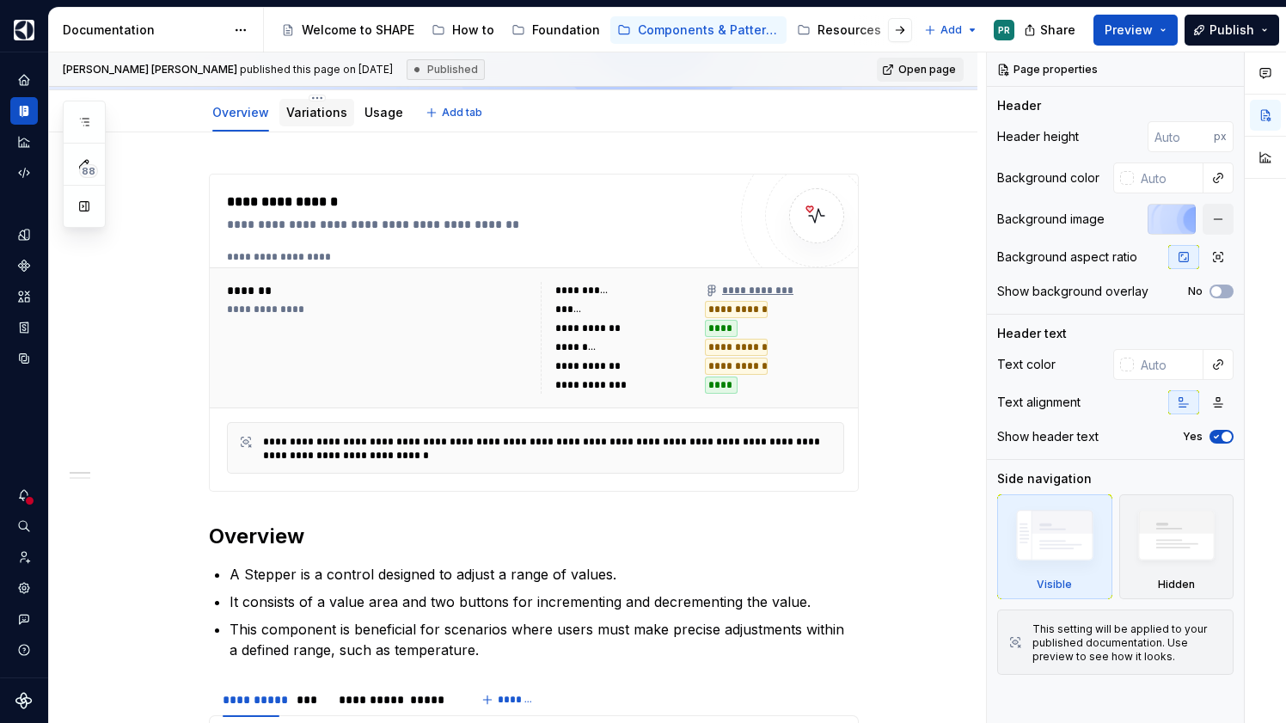
click at [310, 115] on link "Variations" at bounding box center [316, 112] width 61 height 15
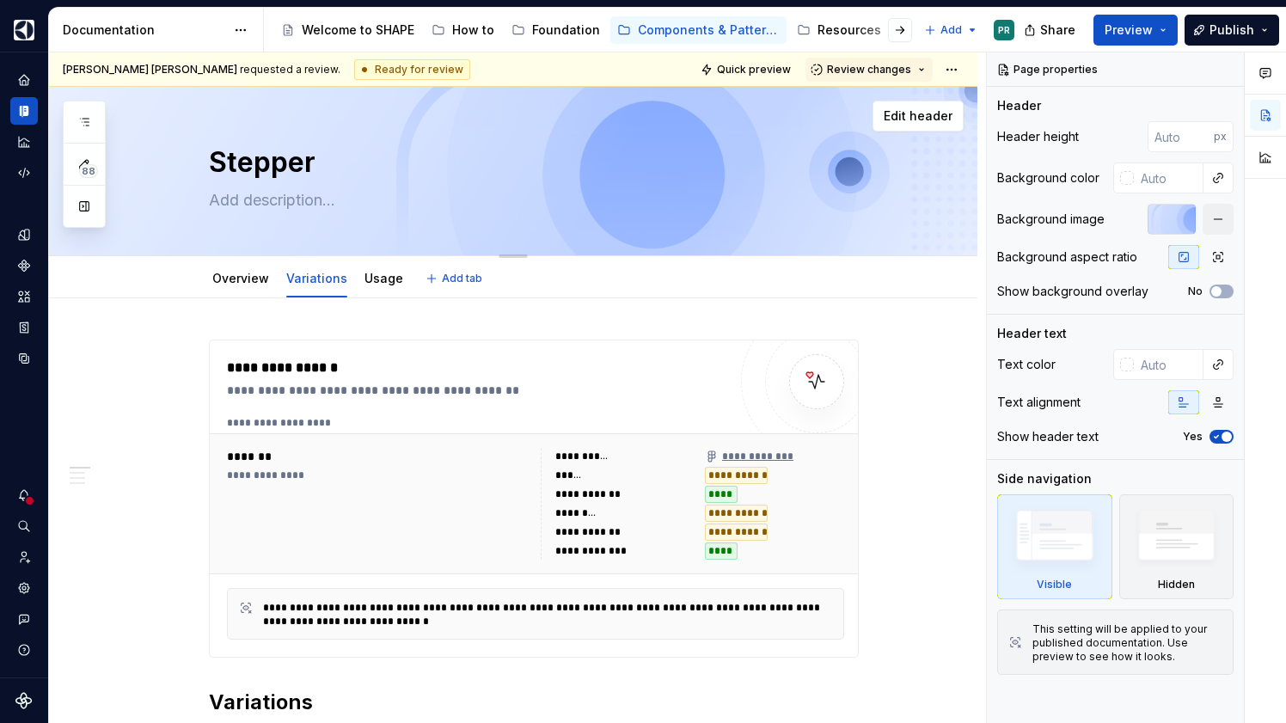
scroll to position [259, 0]
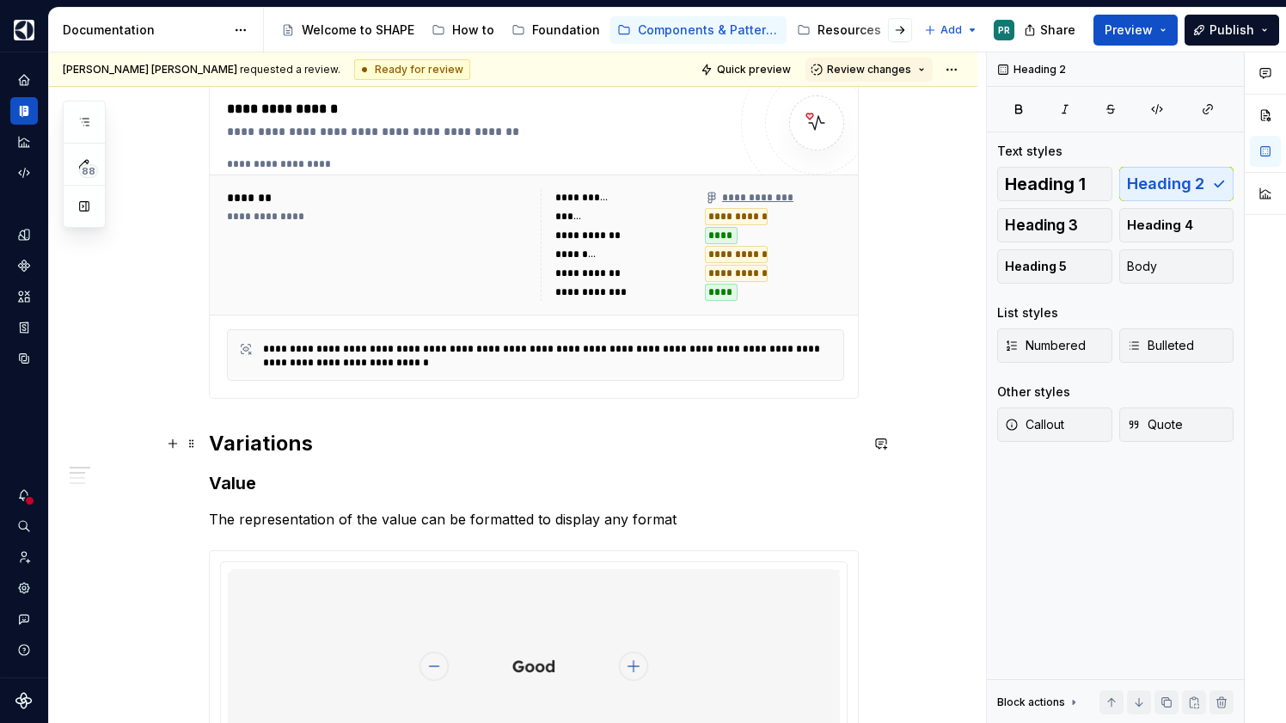
click at [350, 447] on h2 "Variations" at bounding box center [534, 444] width 650 height 28
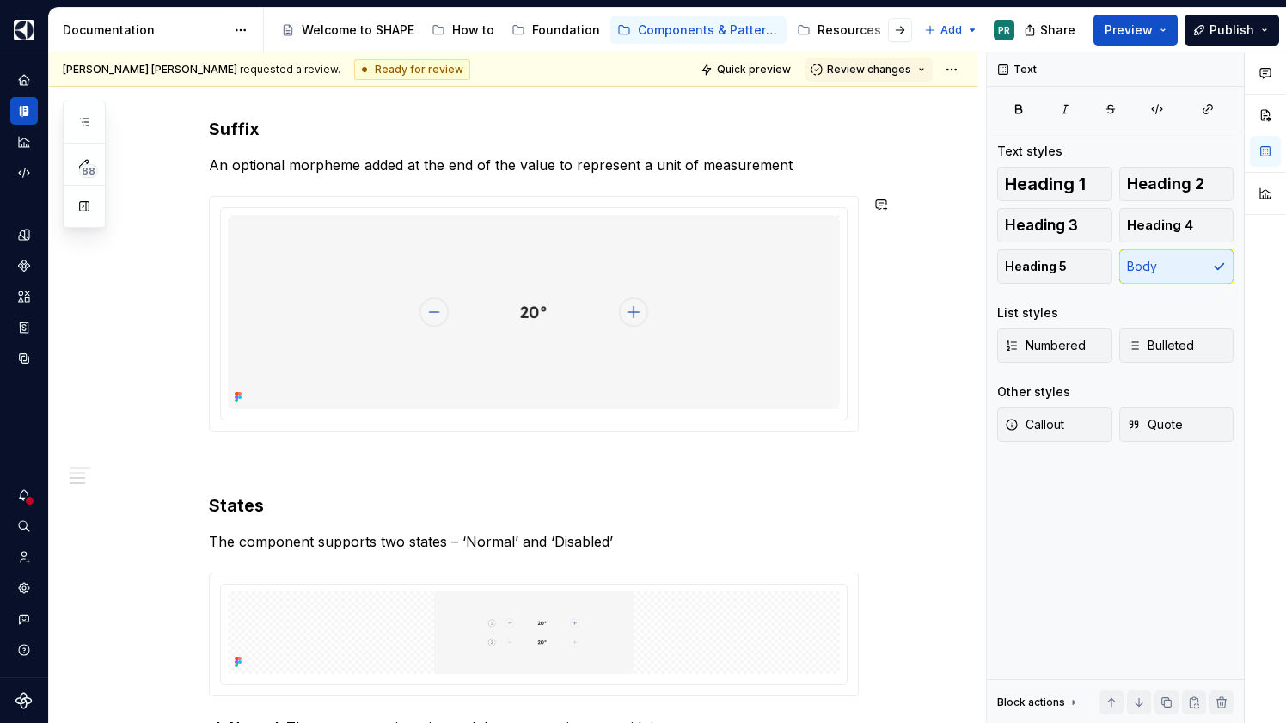
scroll to position [0, 0]
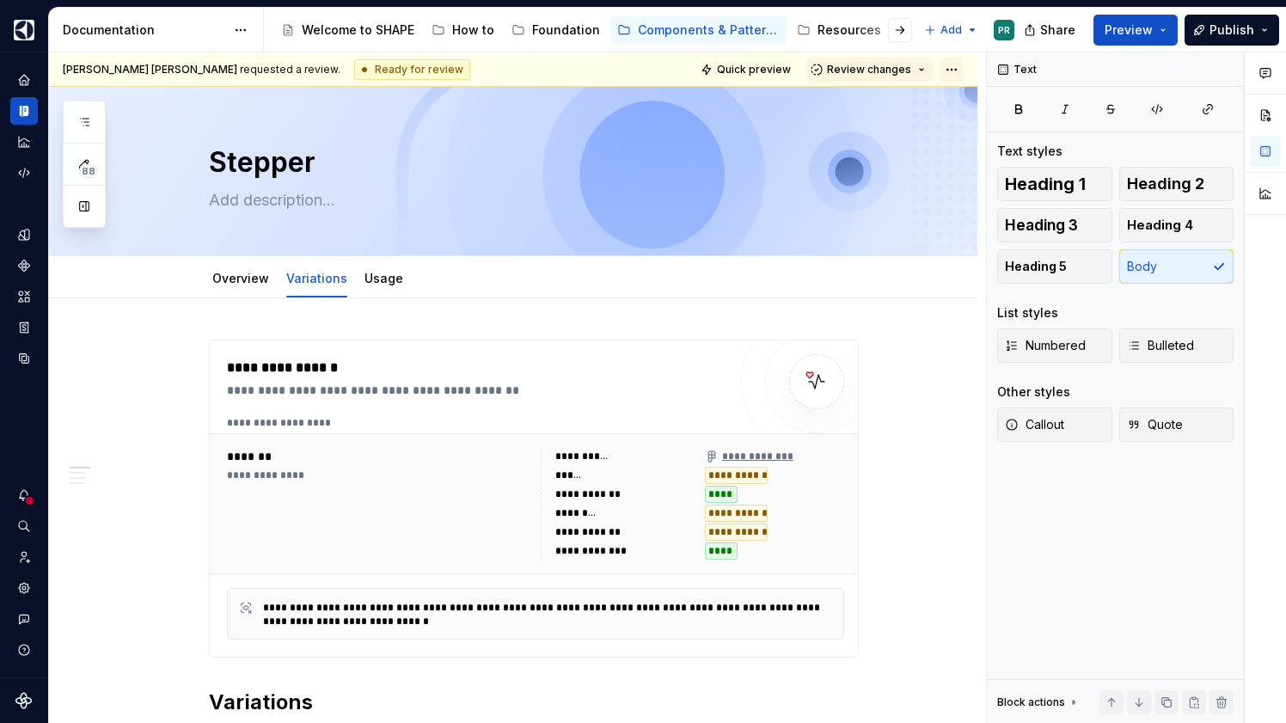
click at [963, 74] on html "SHAPE Design System PR Dataset AGNOSTIC Documentation Accessibility guide for t…" at bounding box center [643, 361] width 1286 height 723
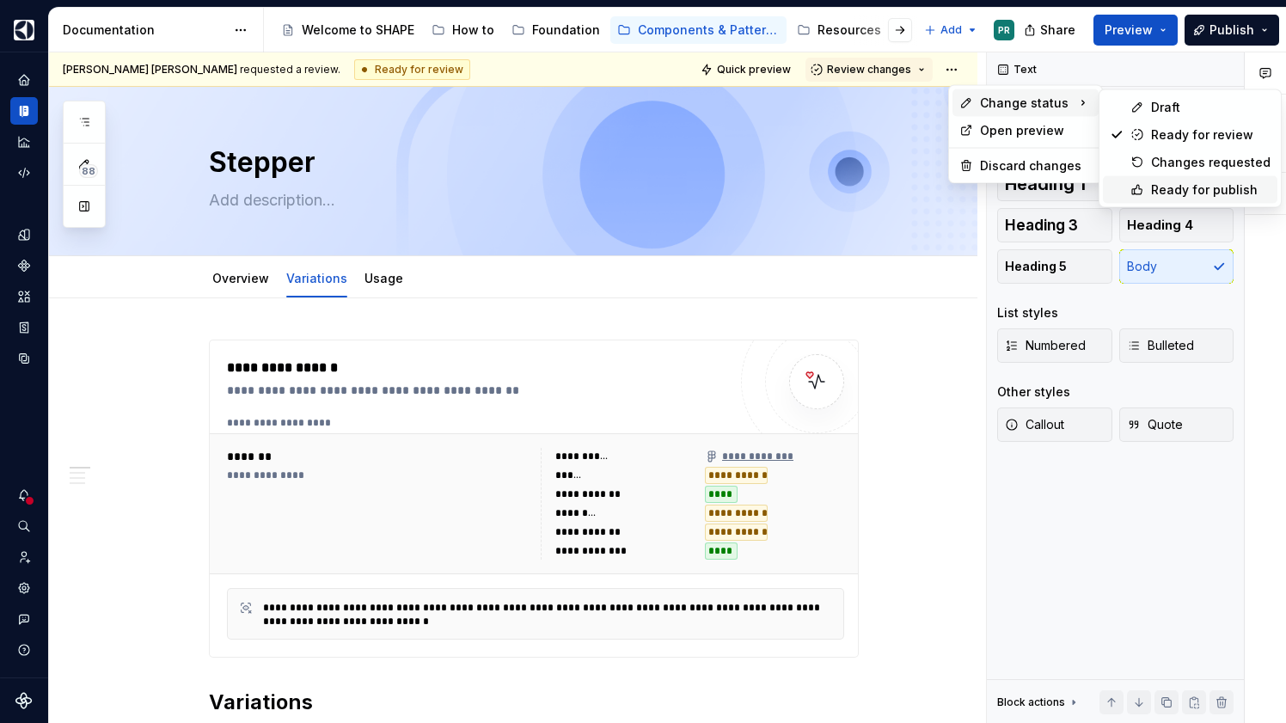
click at [1243, 191] on div "Ready for publish" at bounding box center [1211, 189] width 120 height 17
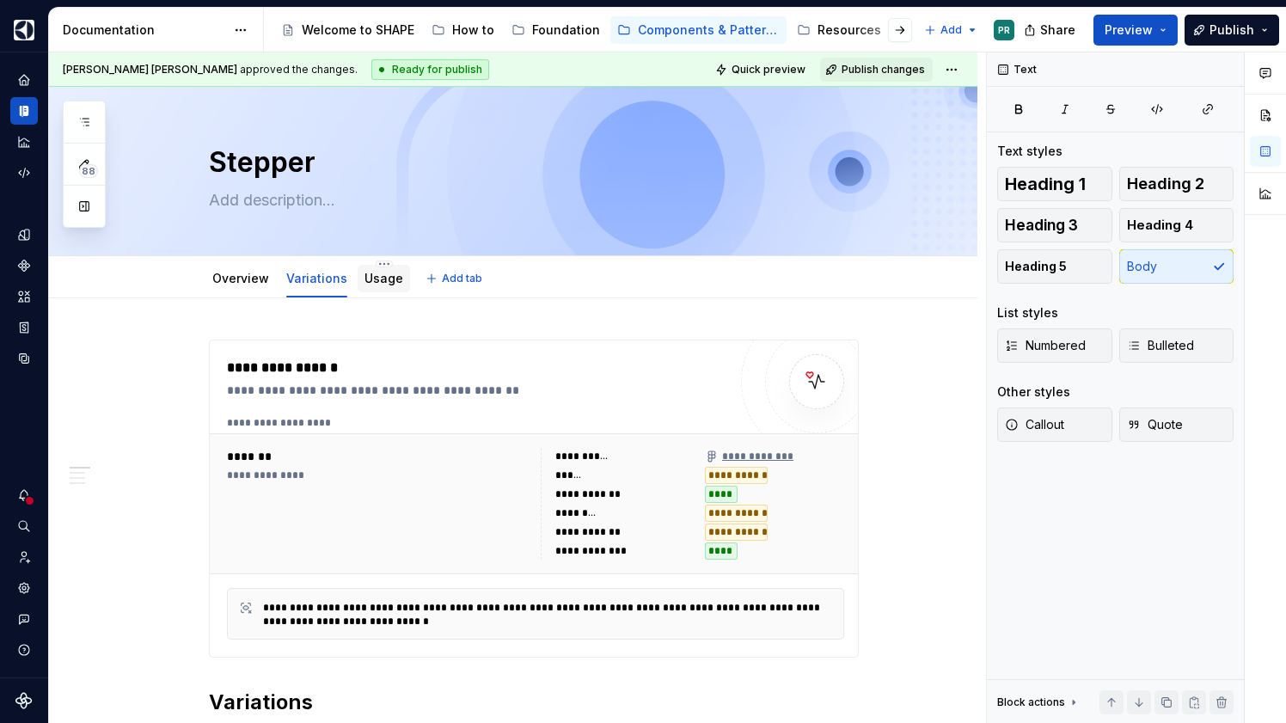
click at [393, 273] on link "Usage" at bounding box center [384, 278] width 39 height 15
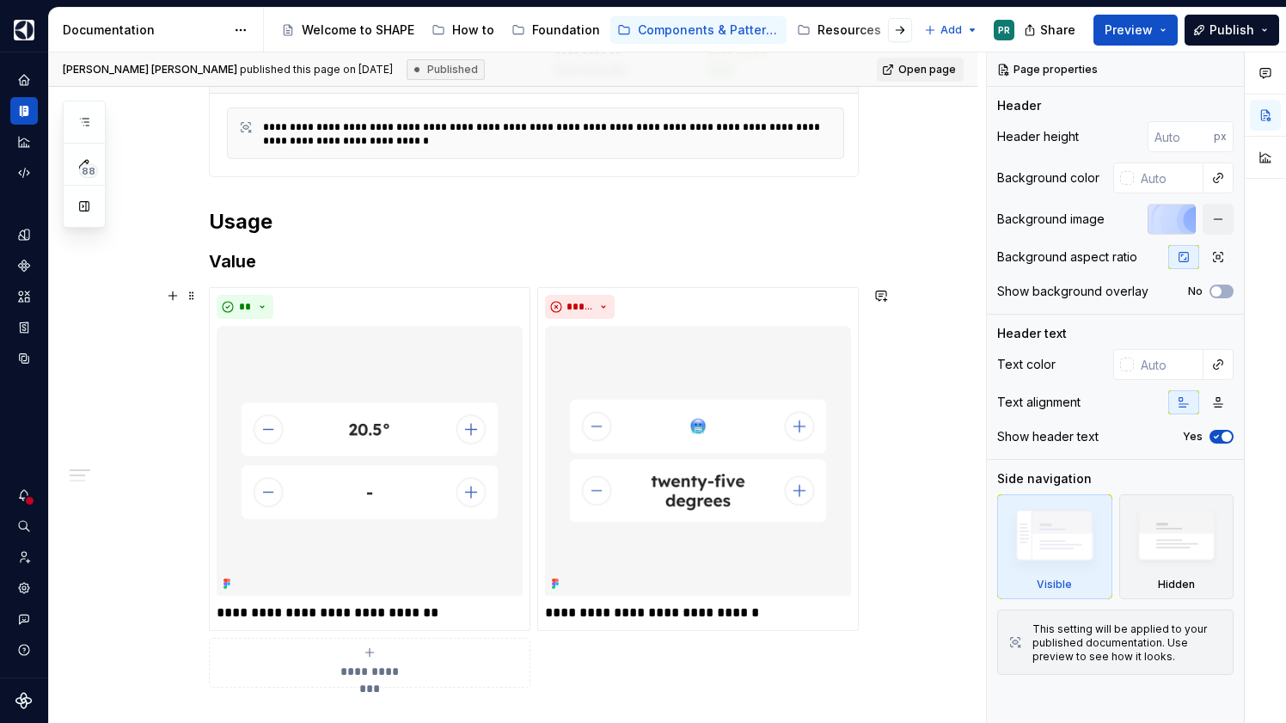
scroll to position [480, 0]
click at [729, 353] on img at bounding box center [698, 462] width 306 height 270
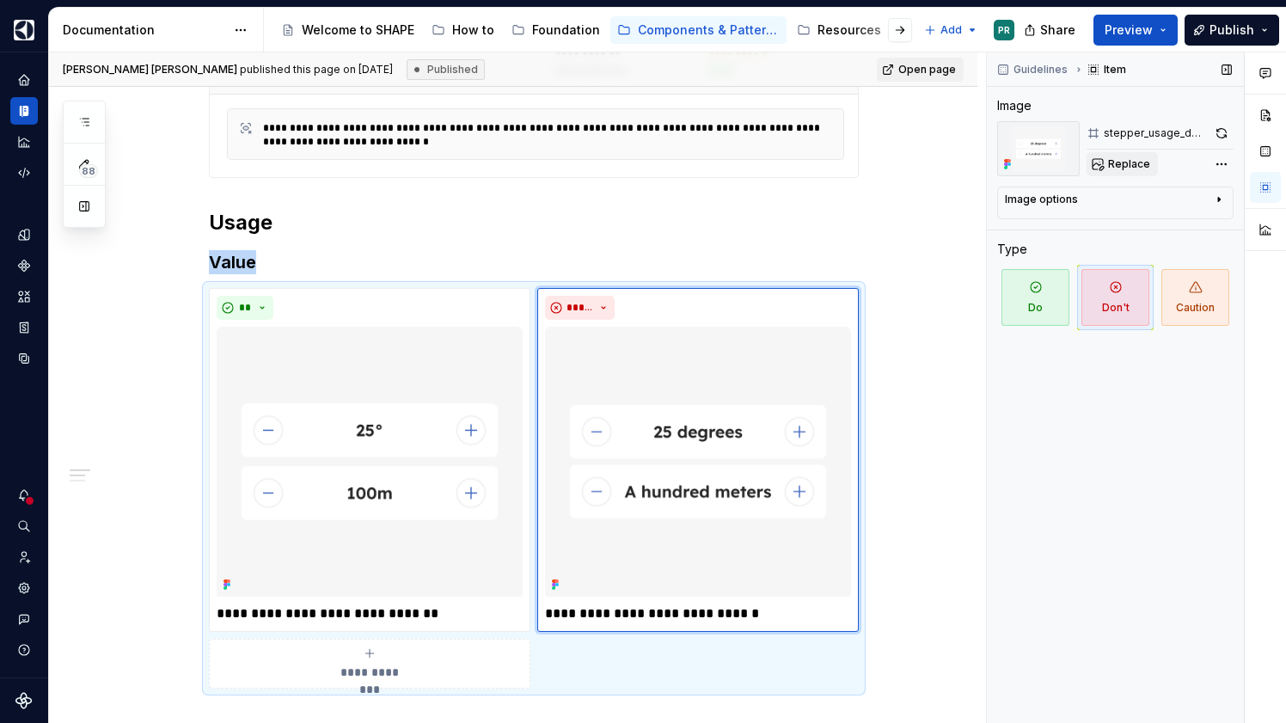
click at [1140, 166] on span "Replace" at bounding box center [1129, 164] width 42 height 14
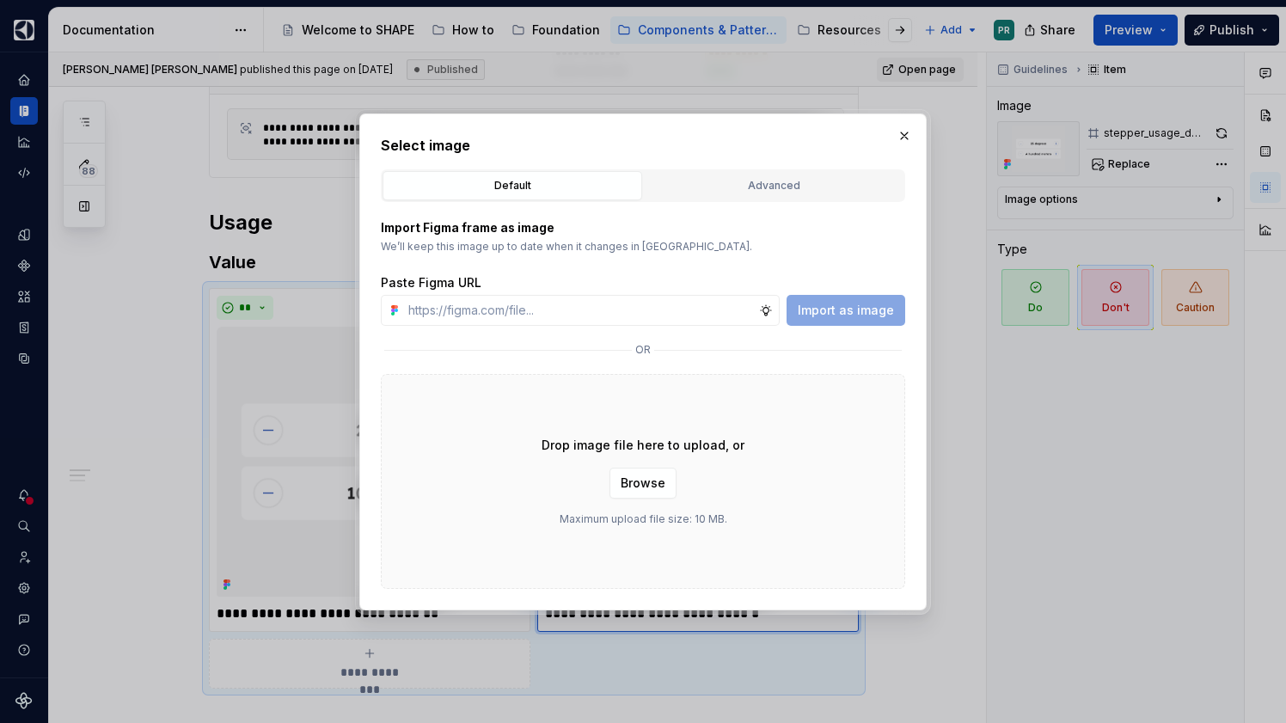
type textarea "*"
click at [746, 186] on div "Advanced" at bounding box center [774, 185] width 248 height 17
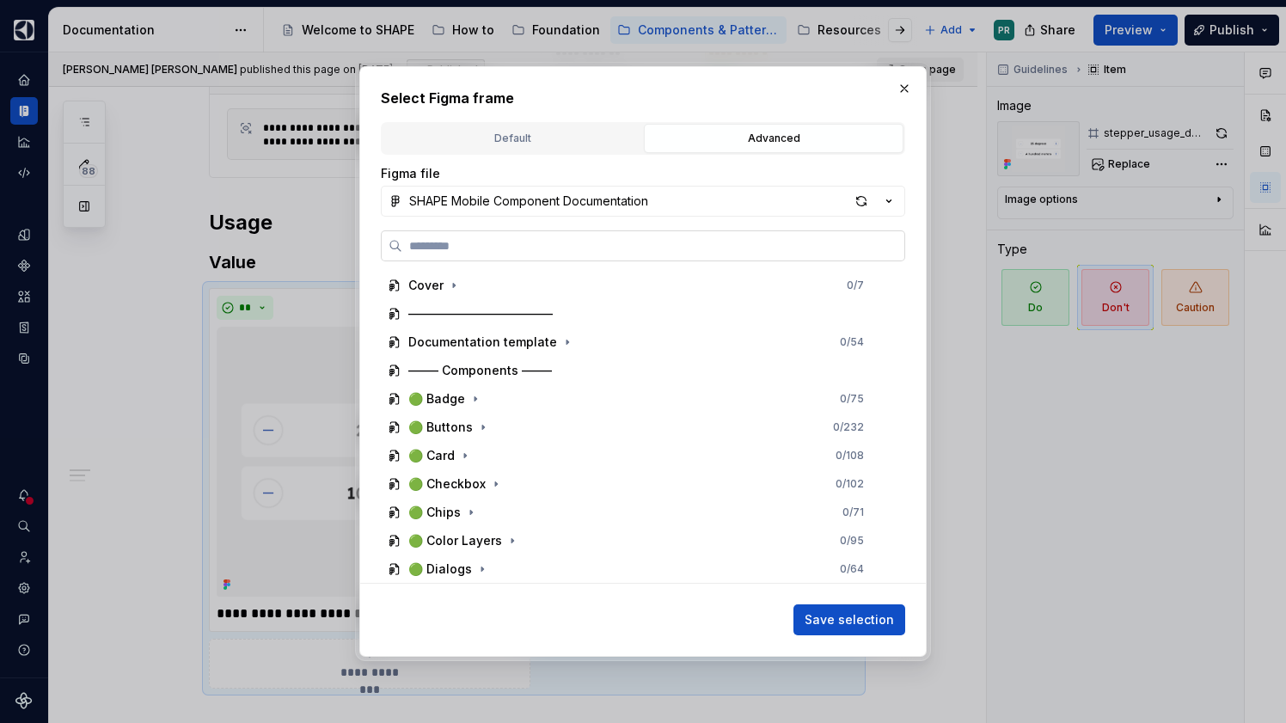
paste input "**********"
type input "**********"
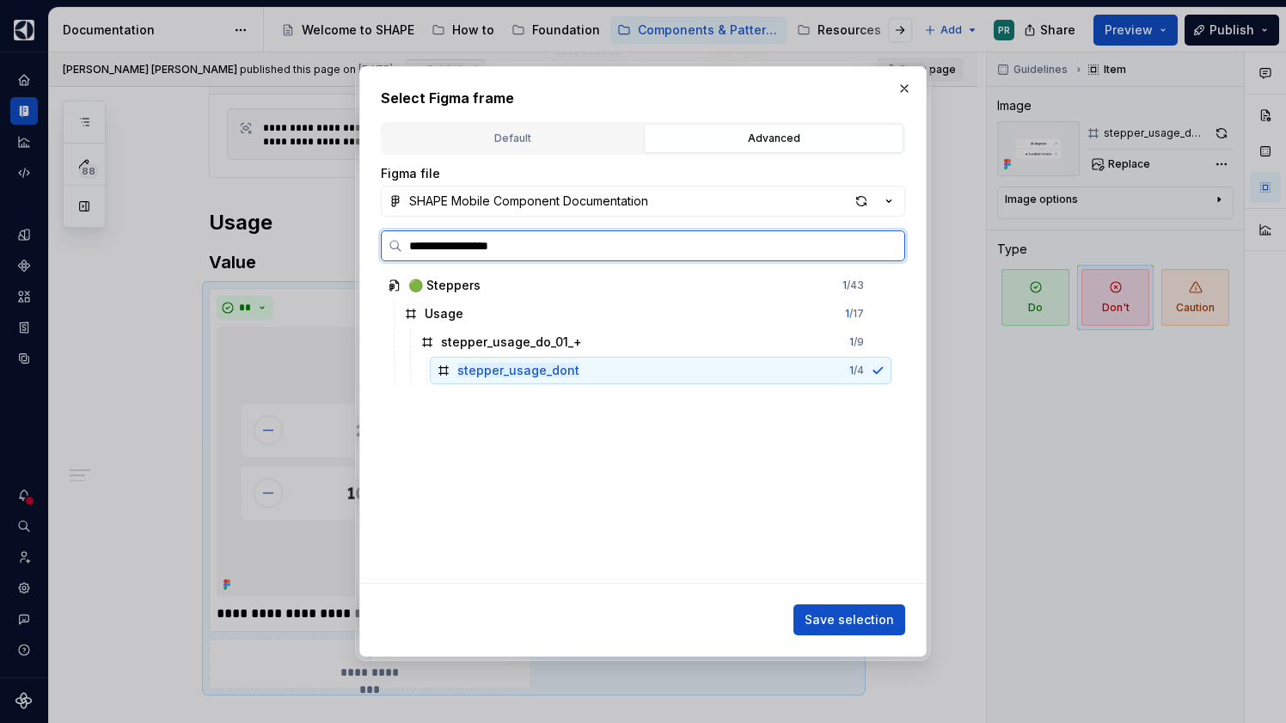
click at [825, 369] on div "stepper_usage_dont 1 / 4" at bounding box center [661, 371] width 462 height 28
click at [714, 371] on div "stepper_usage_dont 1 / 4" at bounding box center [661, 371] width 462 height 28
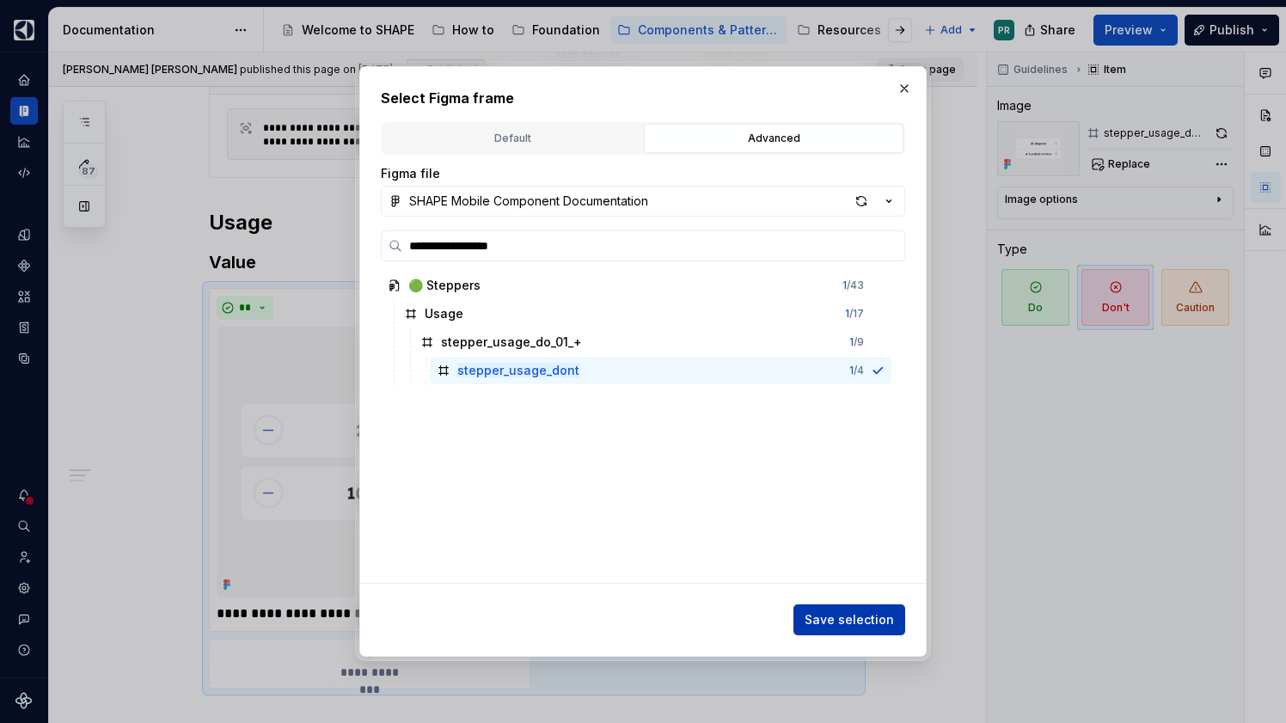
click at [875, 611] on span "Save selection" at bounding box center [849, 619] width 89 height 17
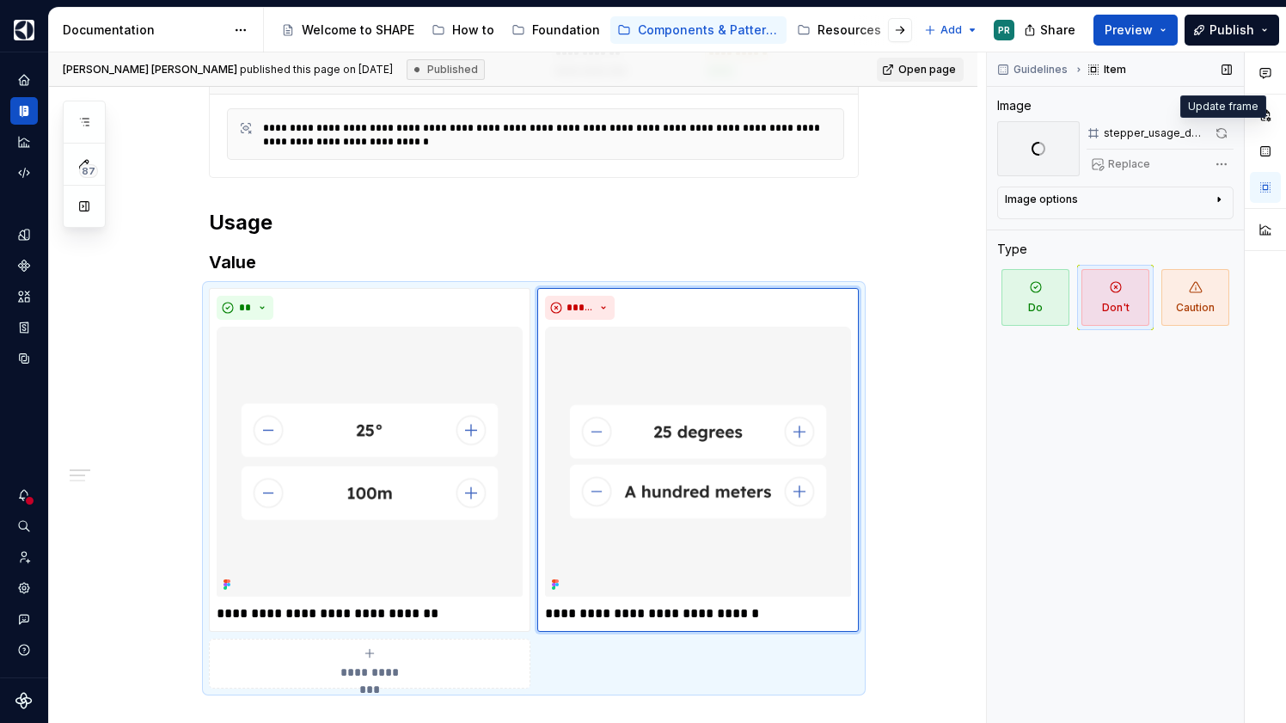
click at [1223, 131] on span at bounding box center [1222, 133] width 24 height 24
click at [1224, 132] on span at bounding box center [1222, 133] width 24 height 24
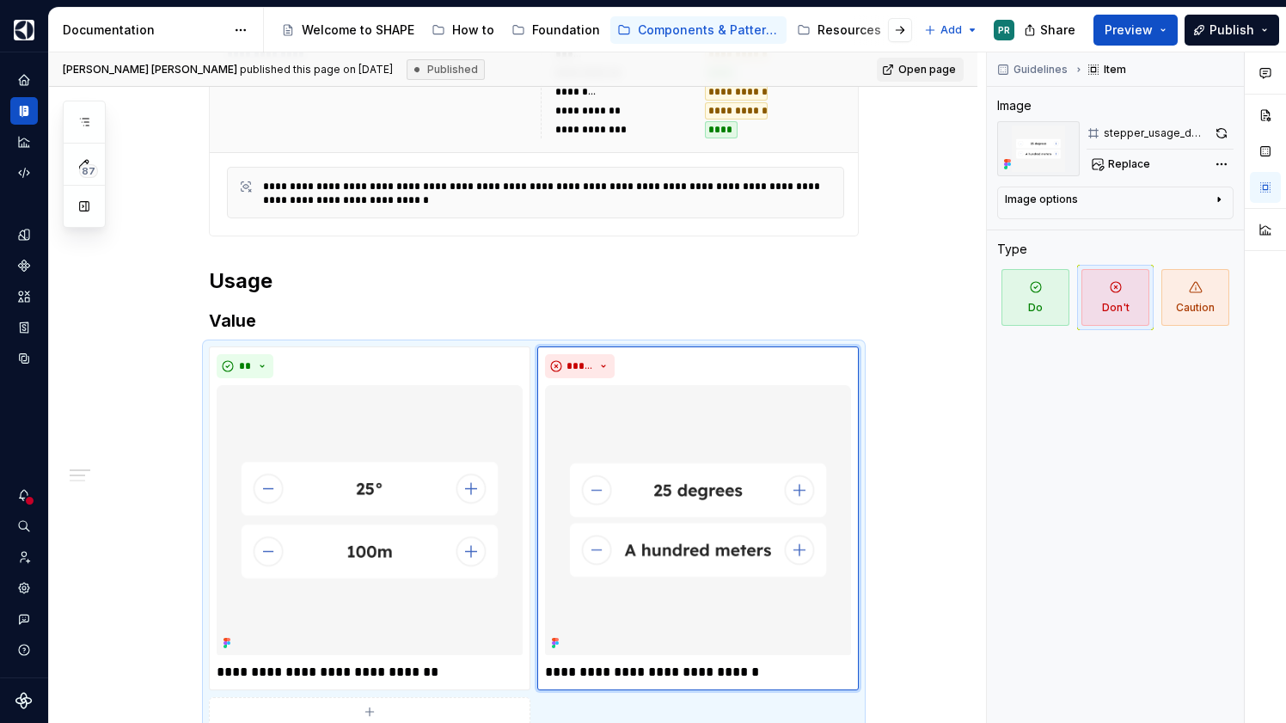
scroll to position [0, 0]
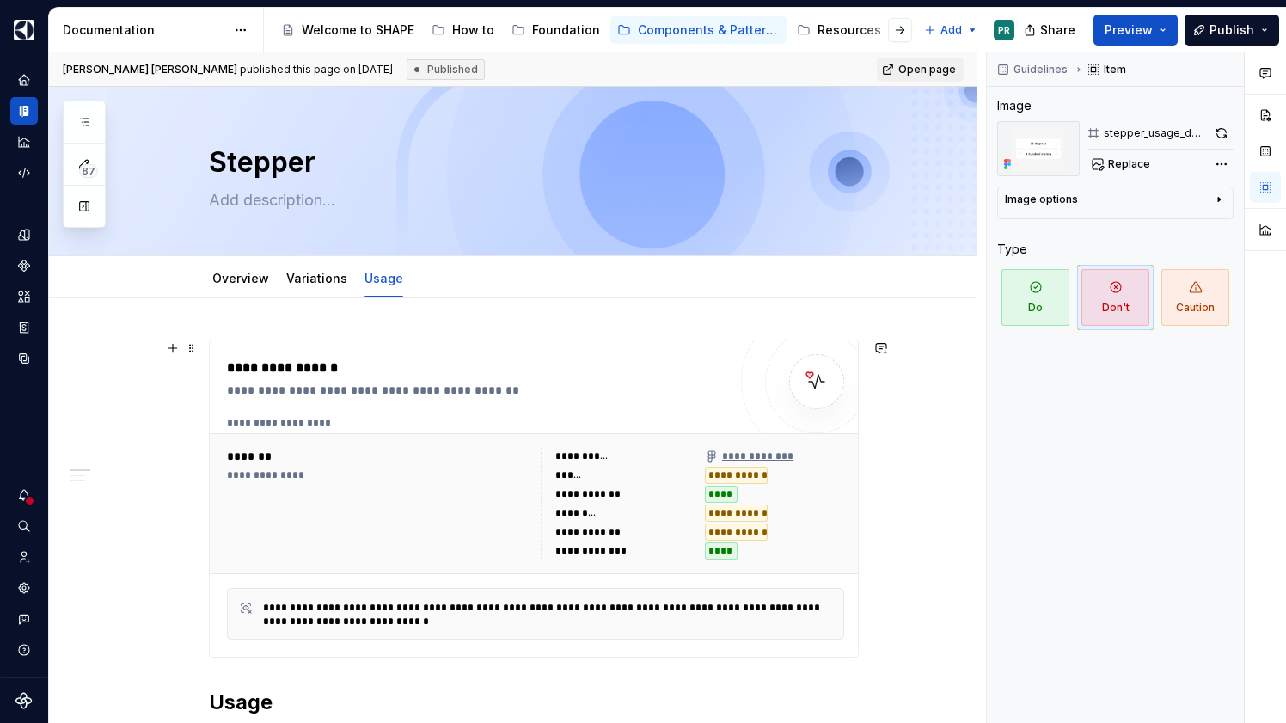
click at [301, 278] on link "Variations" at bounding box center [316, 278] width 61 height 15
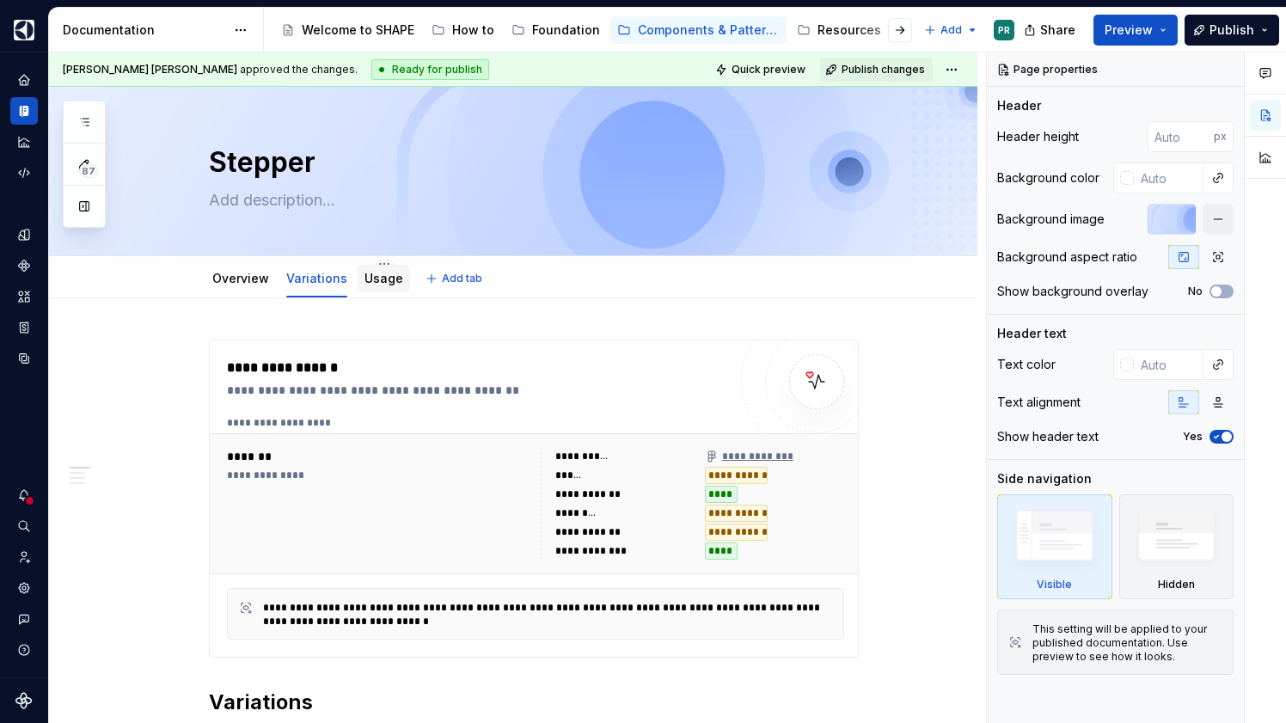
click at [372, 276] on link "Usage" at bounding box center [384, 278] width 39 height 15
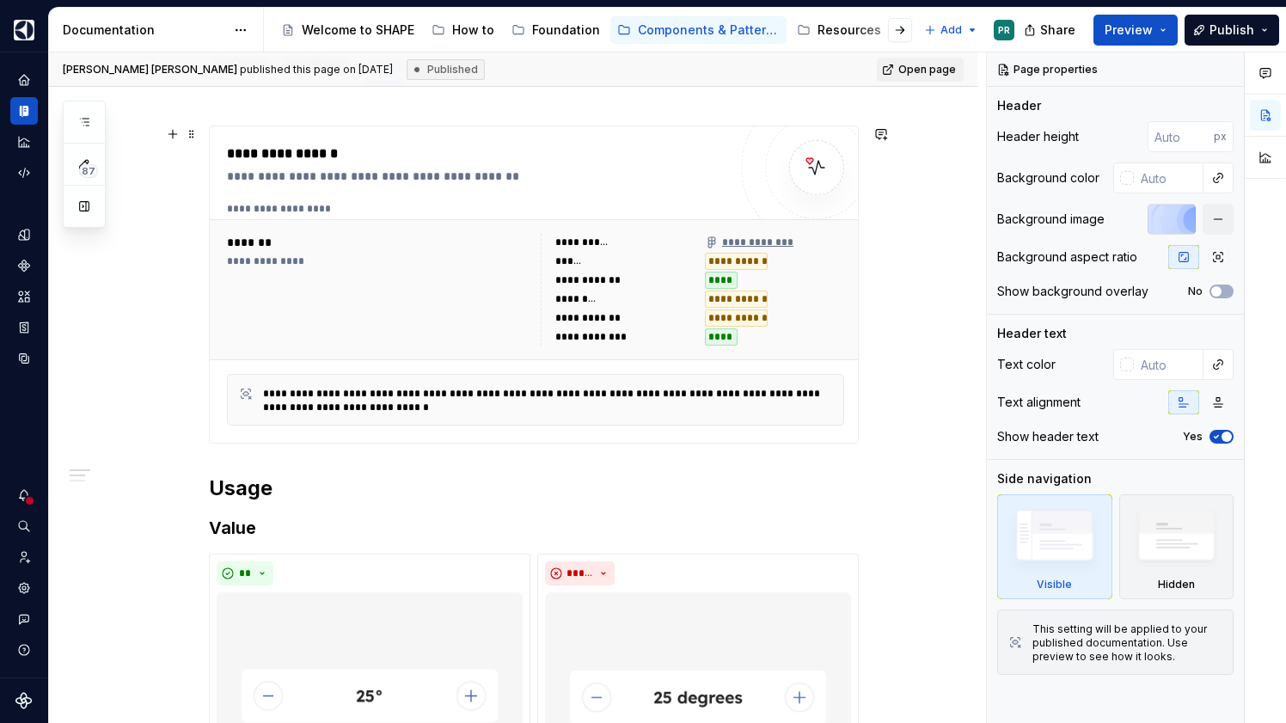
scroll to position [1193, 0]
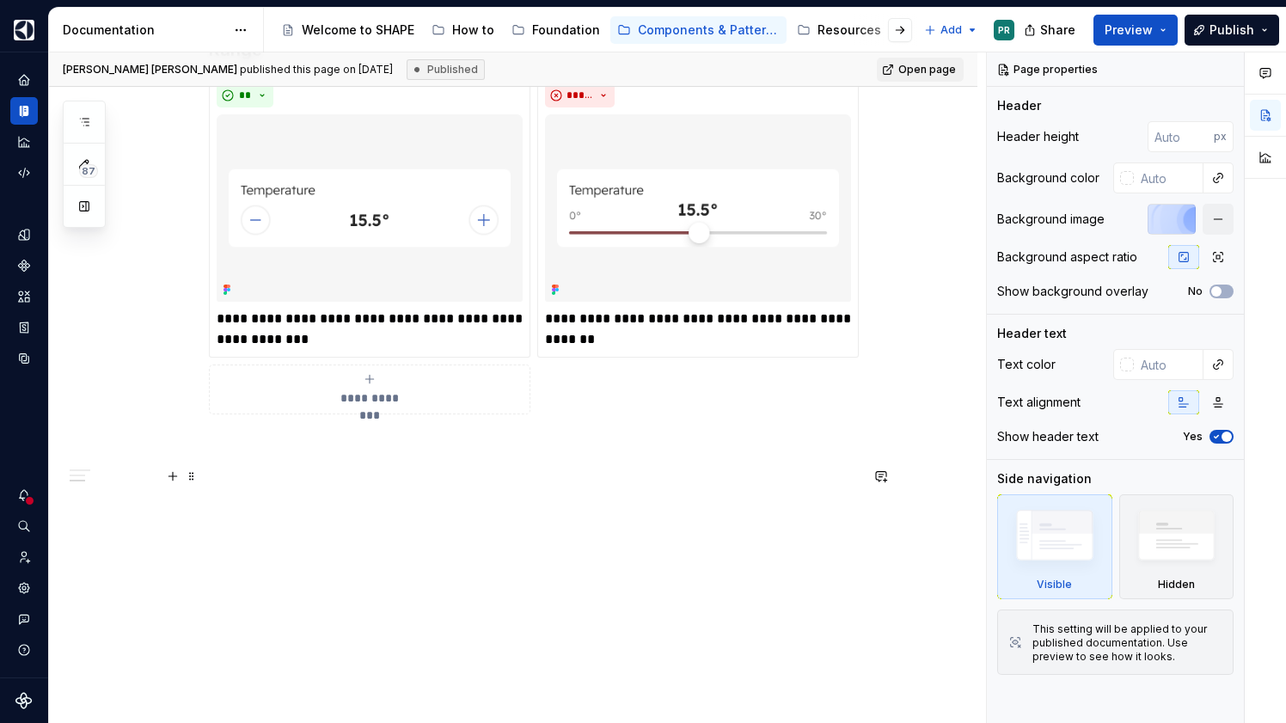
click at [415, 473] on p at bounding box center [534, 476] width 650 height 21
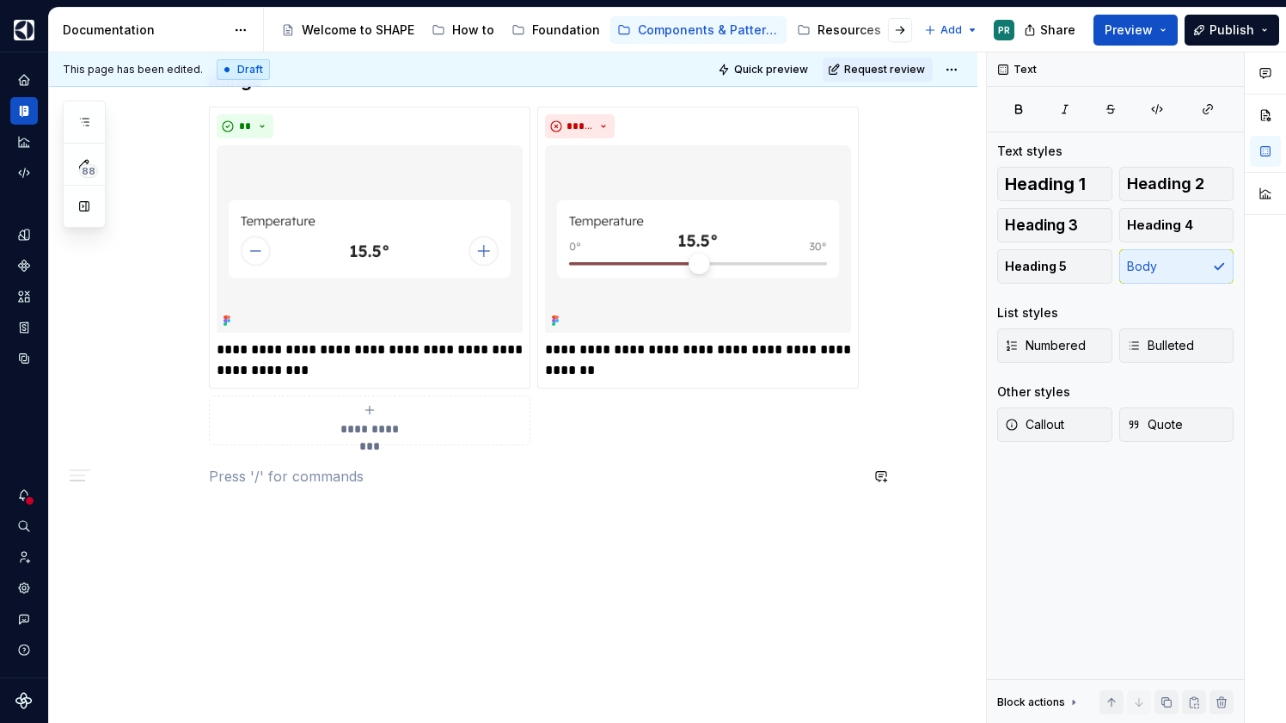
scroll to position [1162, 0]
click at [967, 64] on html "SHAPE Design System PR Dataset AGNOSTIC Documentation Accessibility guide for t…" at bounding box center [643, 361] width 1286 height 723
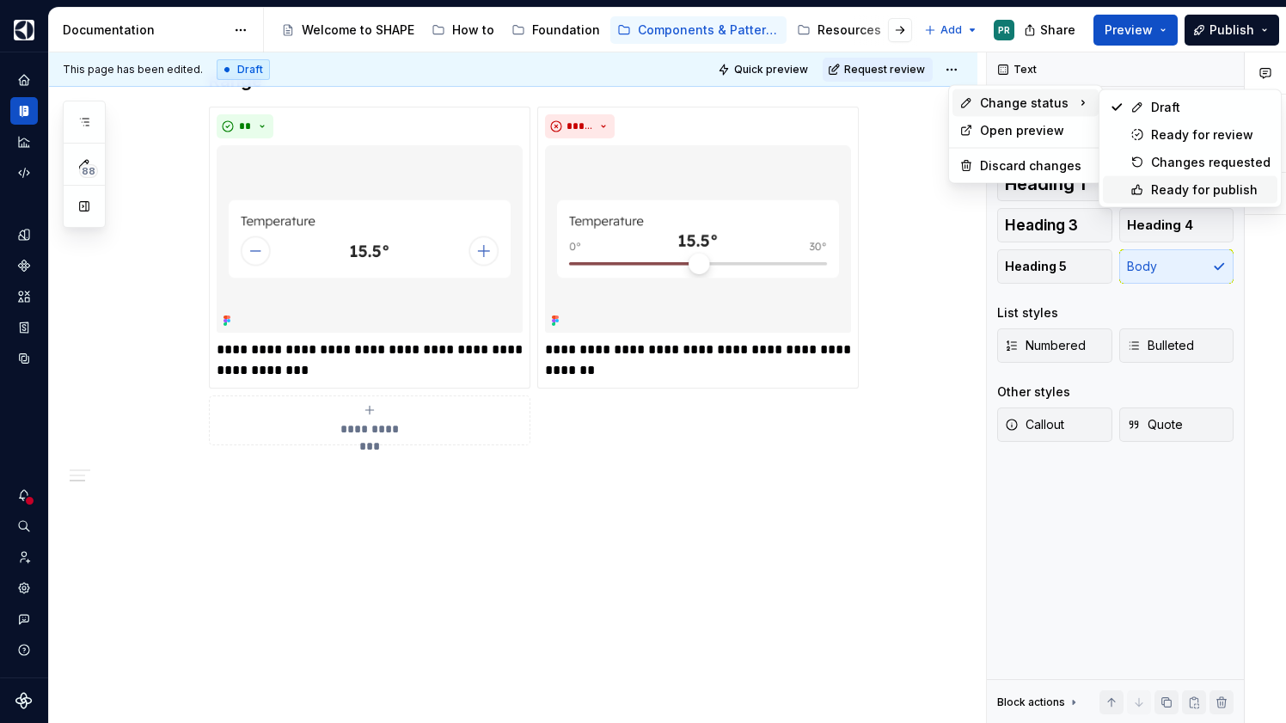
click at [1227, 189] on div "Ready for publish" at bounding box center [1211, 189] width 120 height 17
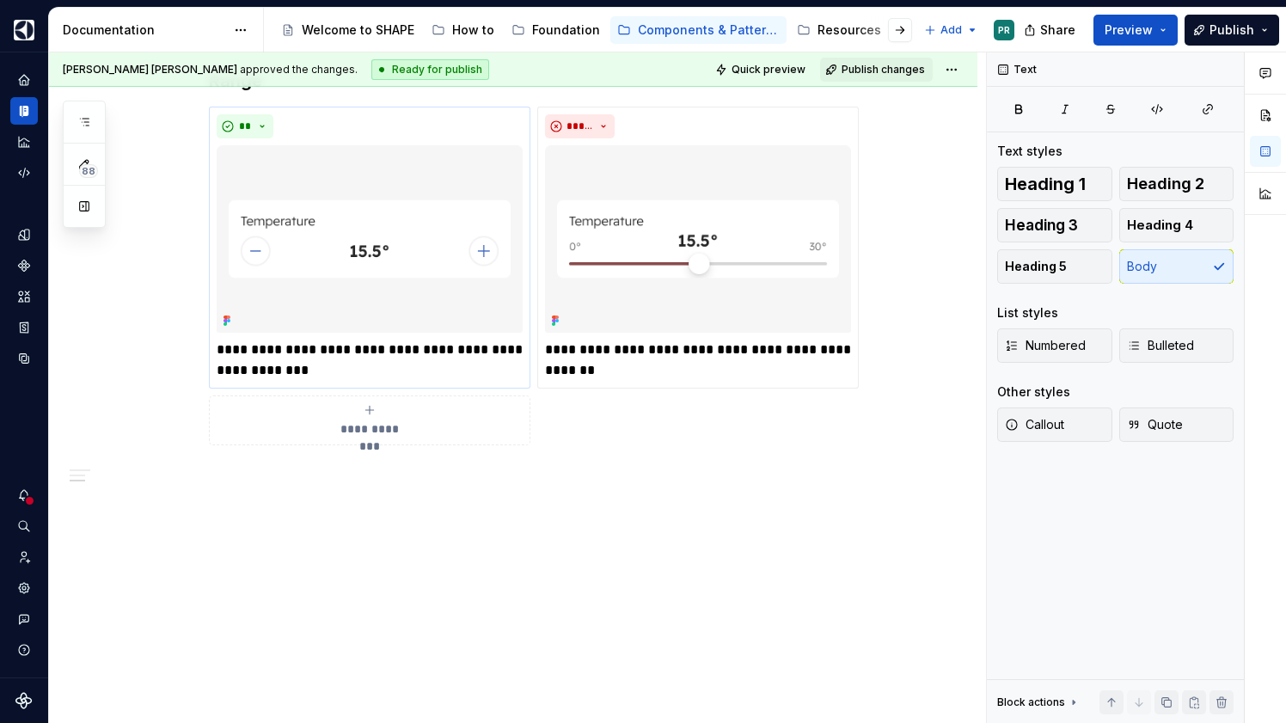
scroll to position [0, 0]
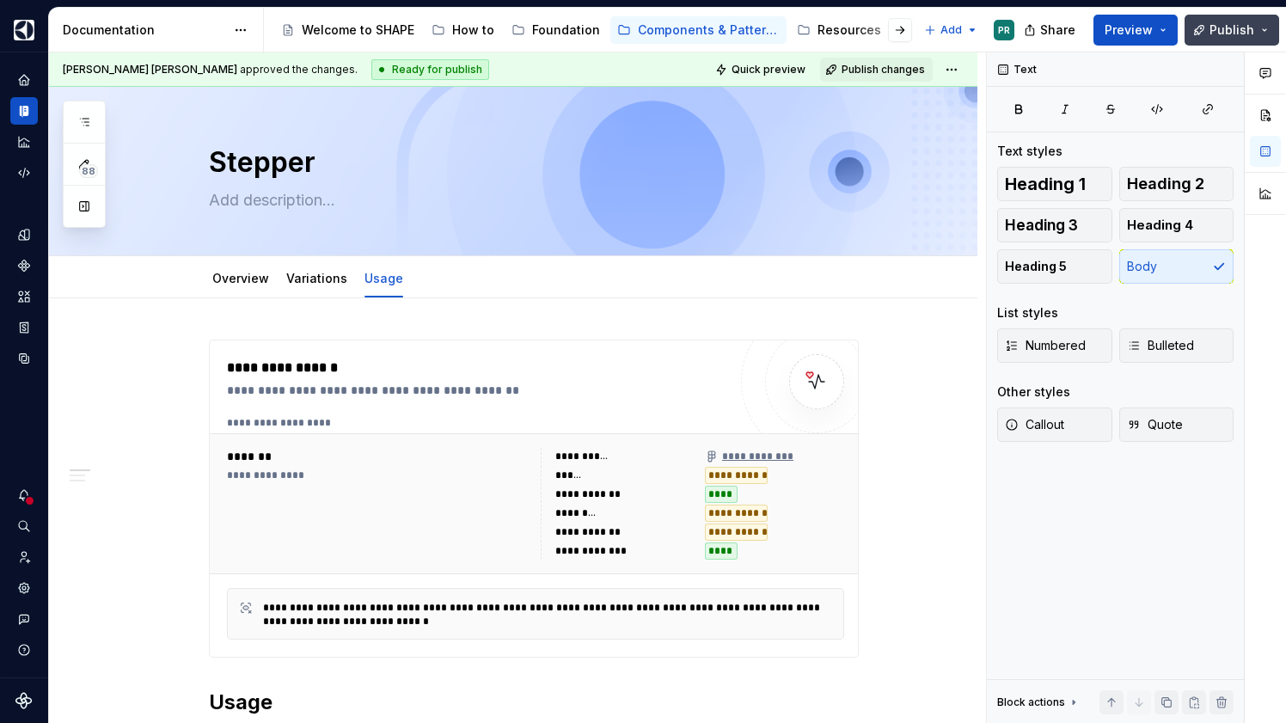
click at [1206, 34] on button "Publish" at bounding box center [1232, 30] width 95 height 31
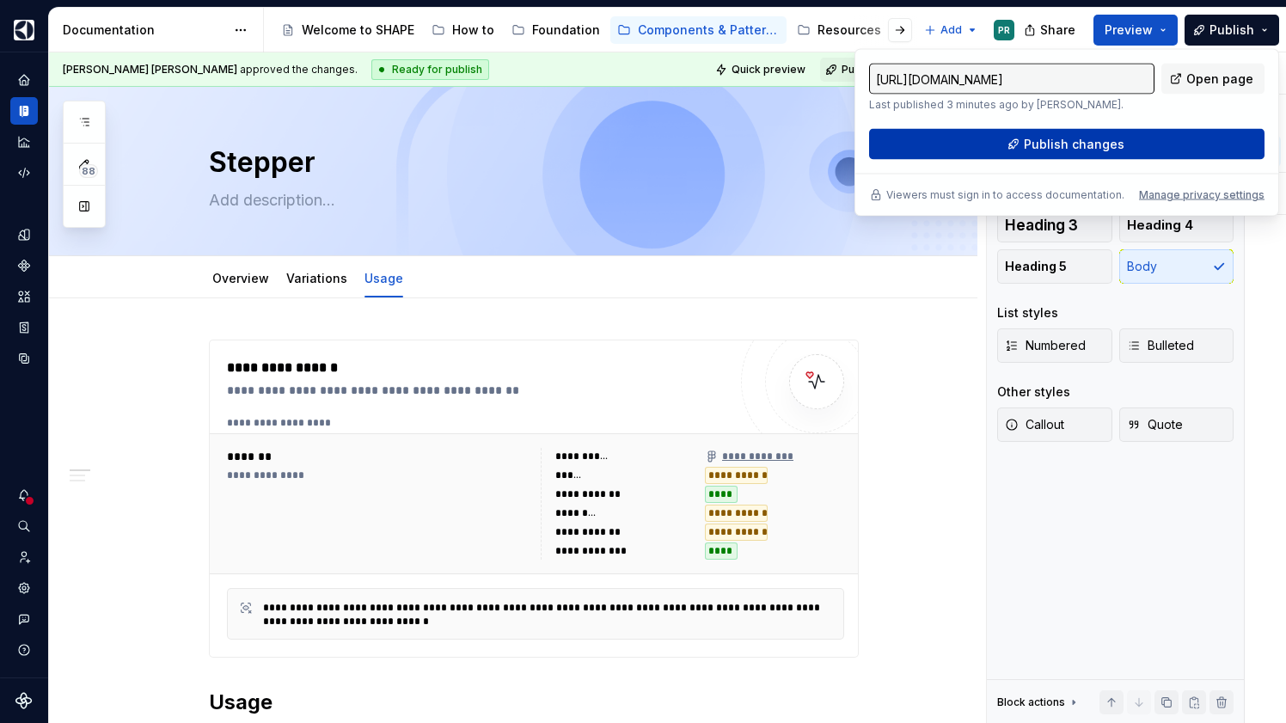
click at [1051, 152] on button "Publish changes" at bounding box center [1067, 144] width 396 height 31
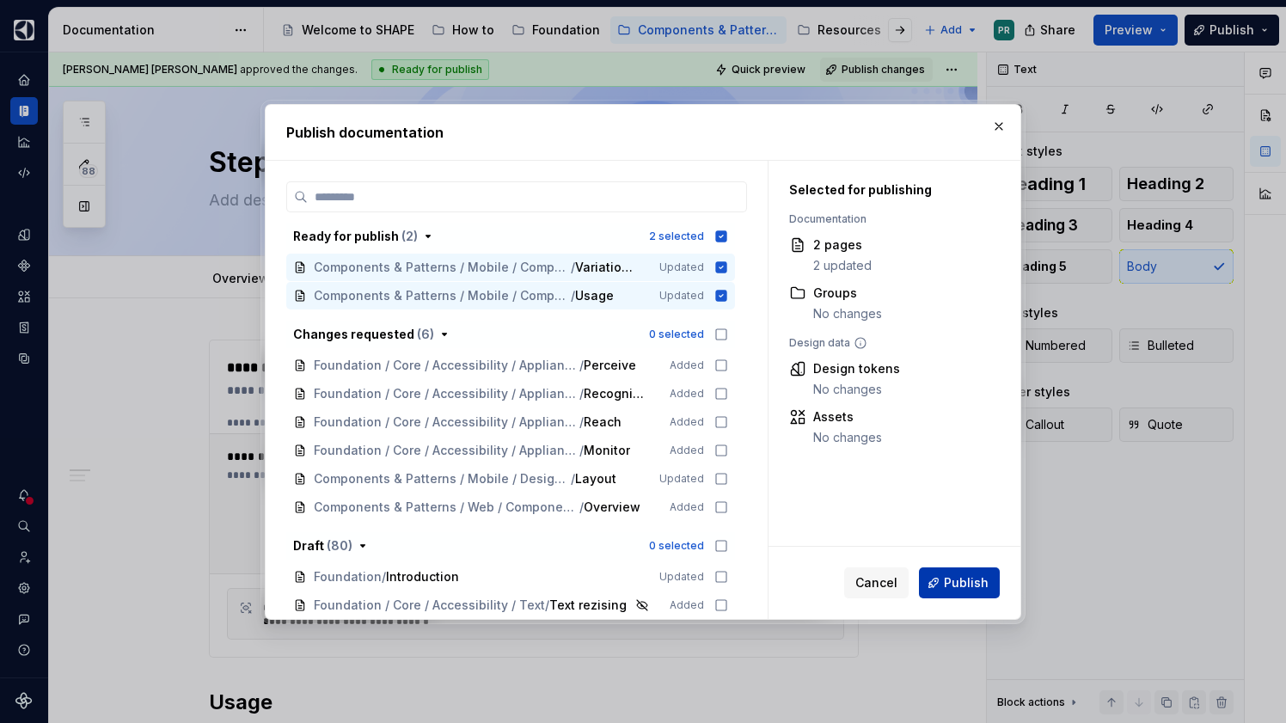
click at [967, 587] on span "Publish" at bounding box center [966, 582] width 45 height 17
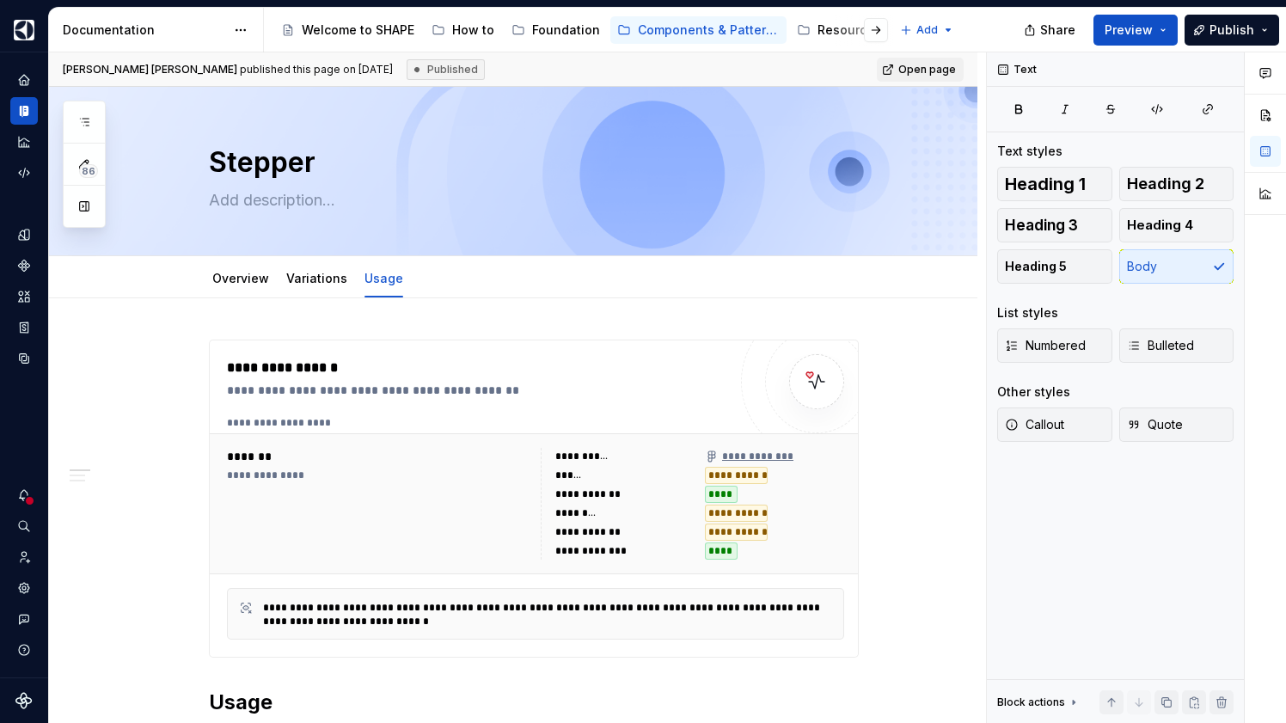
type textarea "*"
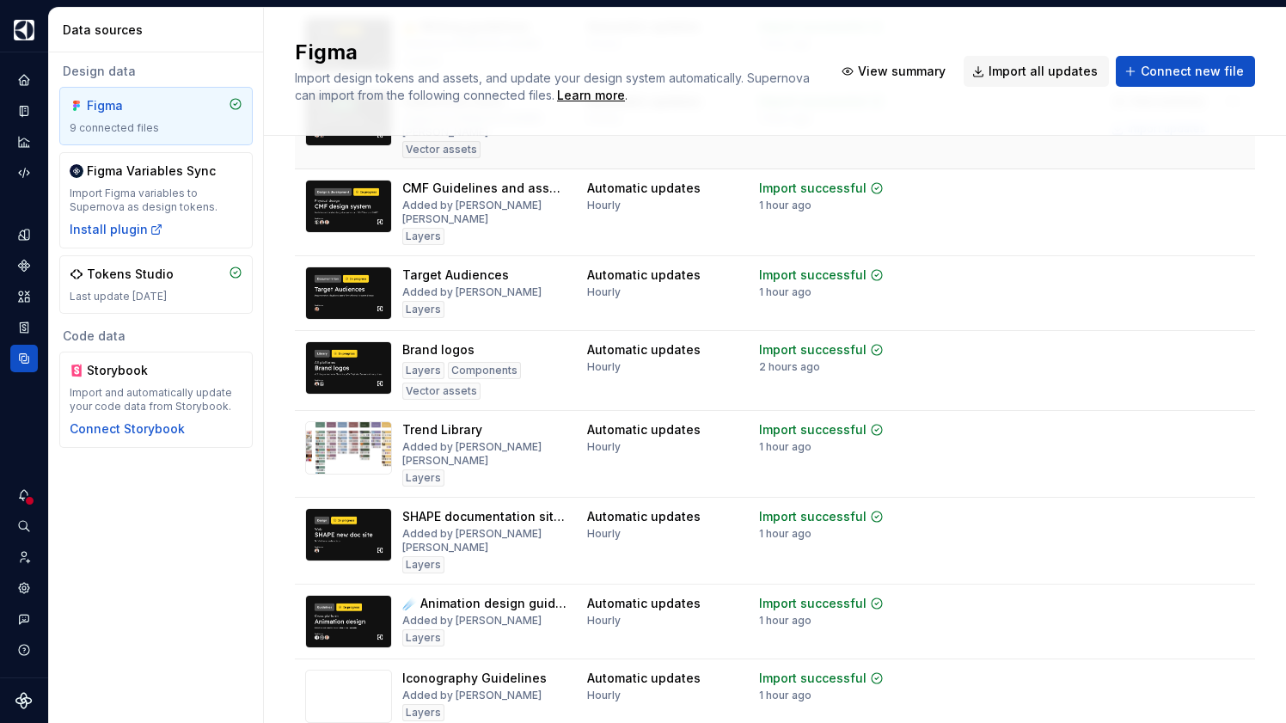
scroll to position [189, 0]
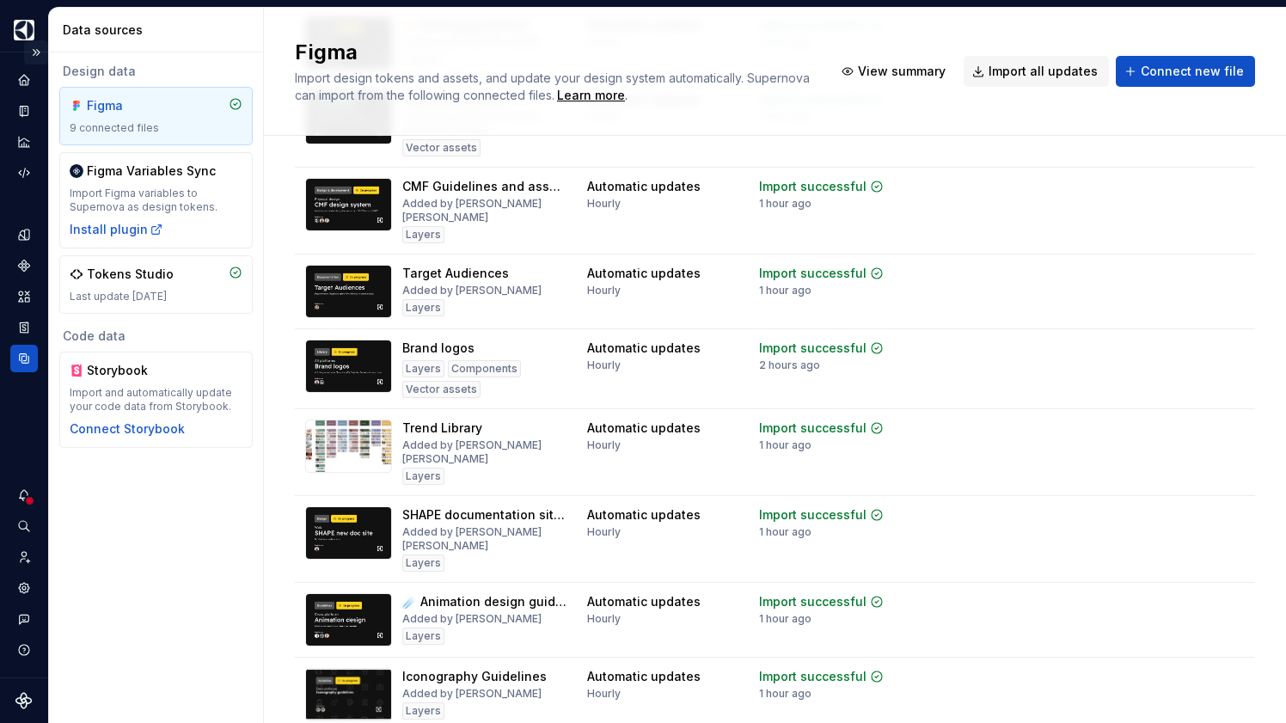
click at [40, 54] on button "Expand sidebar" at bounding box center [36, 52] width 24 height 24
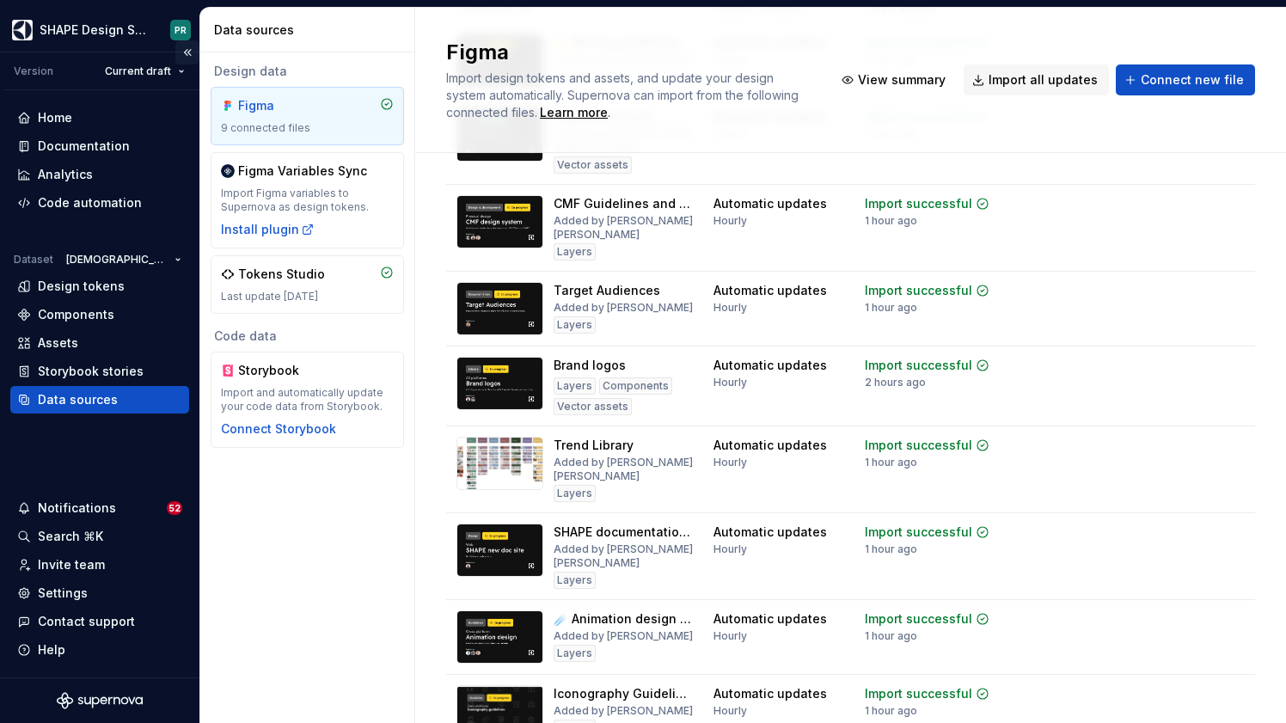
scroll to position [206, 0]
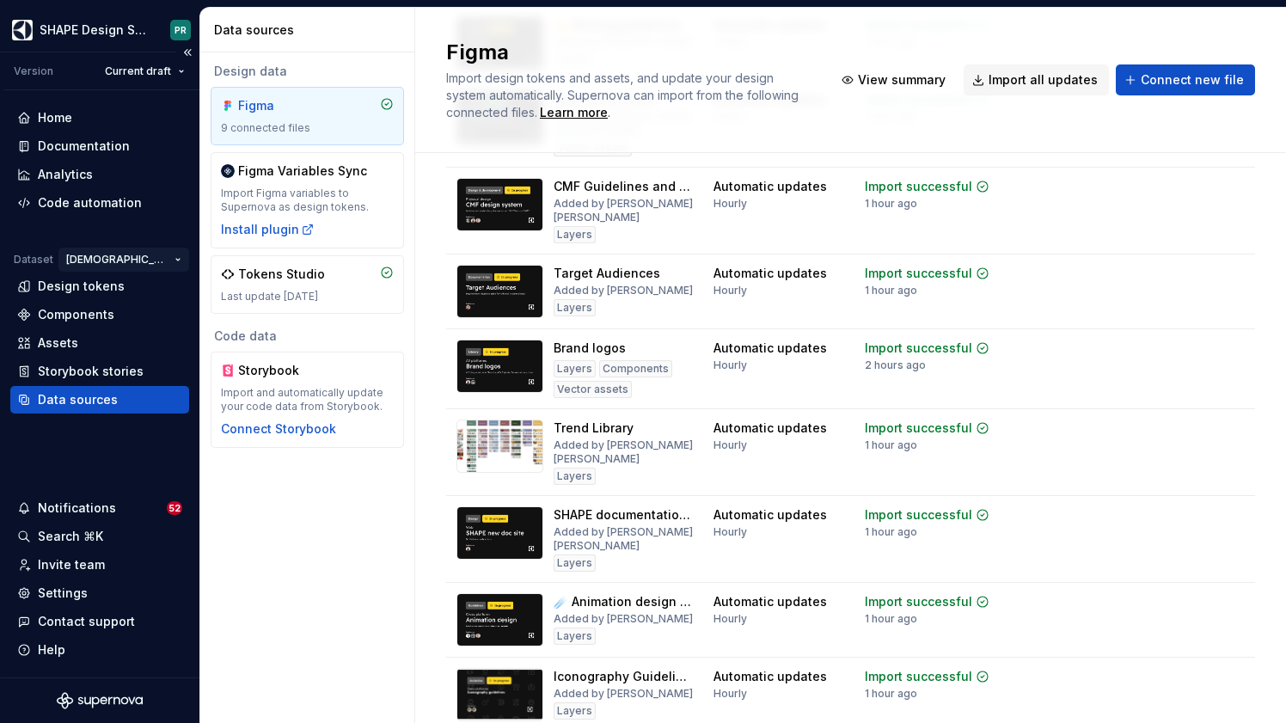
click at [150, 263] on html "SHAPE Design System PR Version Current draft Home Documentation Analytics Code …" at bounding box center [643, 361] width 1286 height 723
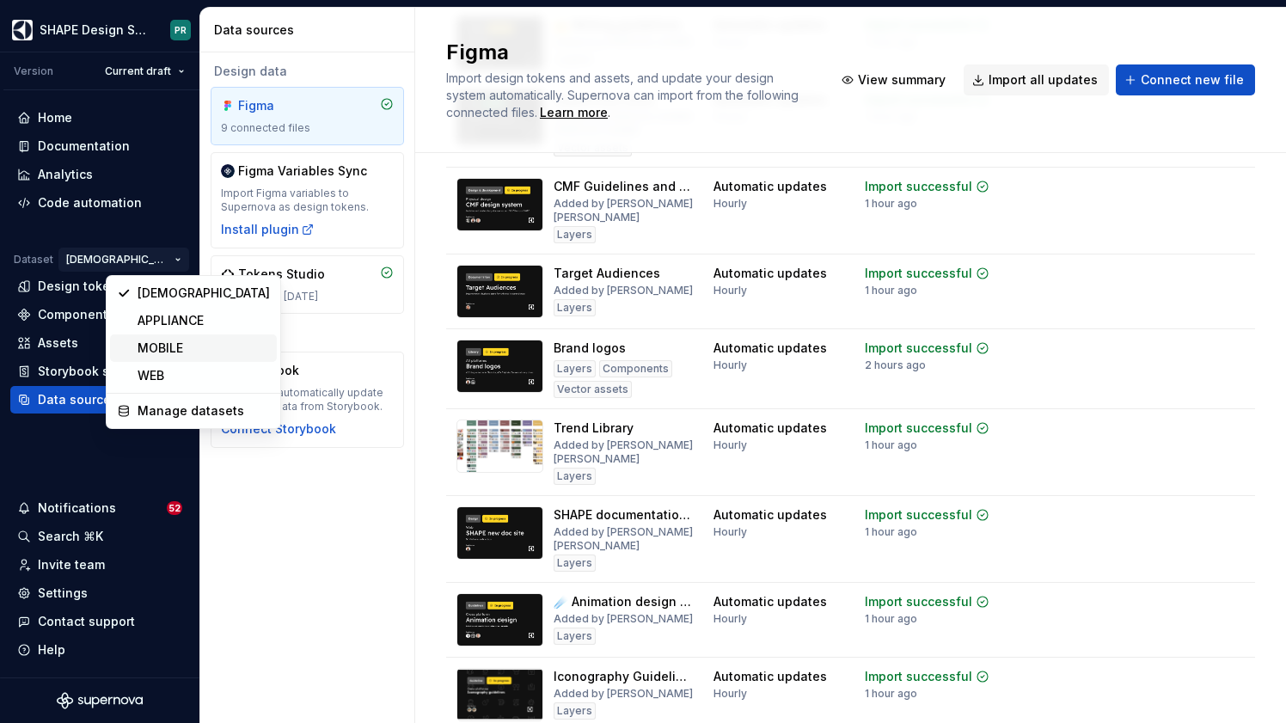
click at [190, 349] on div "MOBILE" at bounding box center [204, 348] width 132 height 17
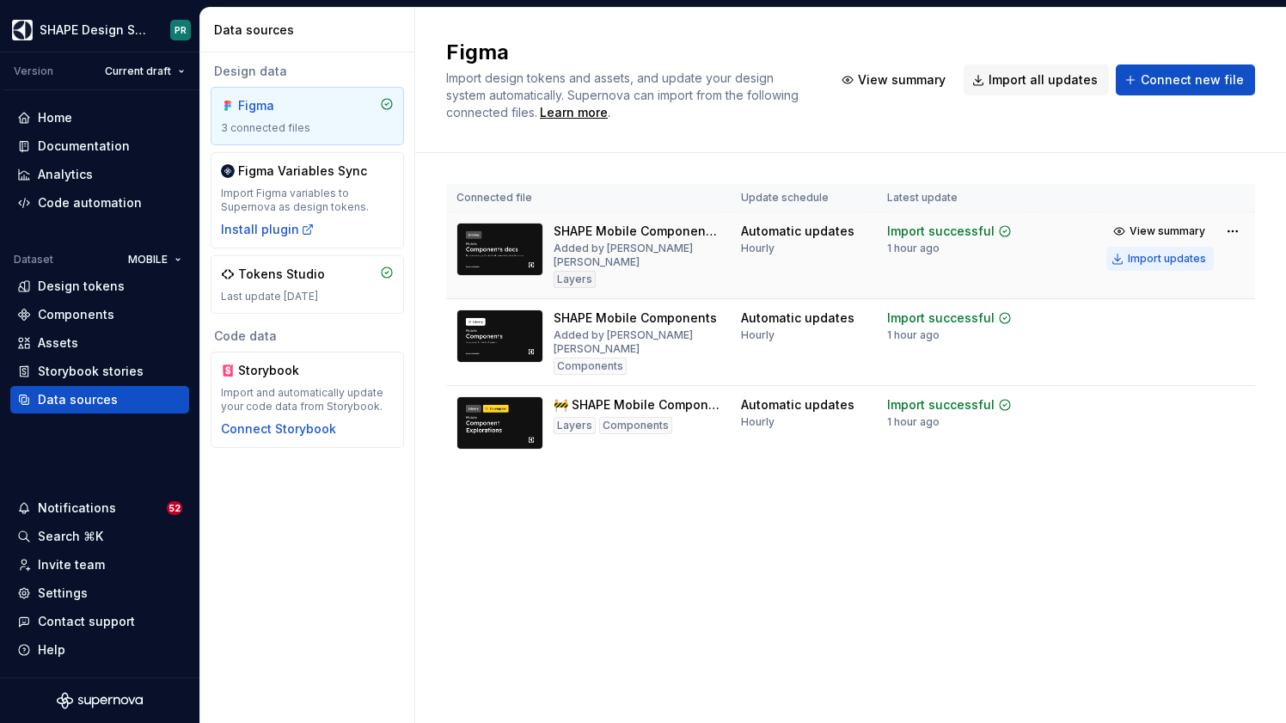
click at [1155, 263] on div "Import updates" at bounding box center [1167, 259] width 78 height 14
click at [1157, 261] on div "Import updates" at bounding box center [1167, 259] width 78 height 14
